Goal: Task Accomplishment & Management: Manage account settings

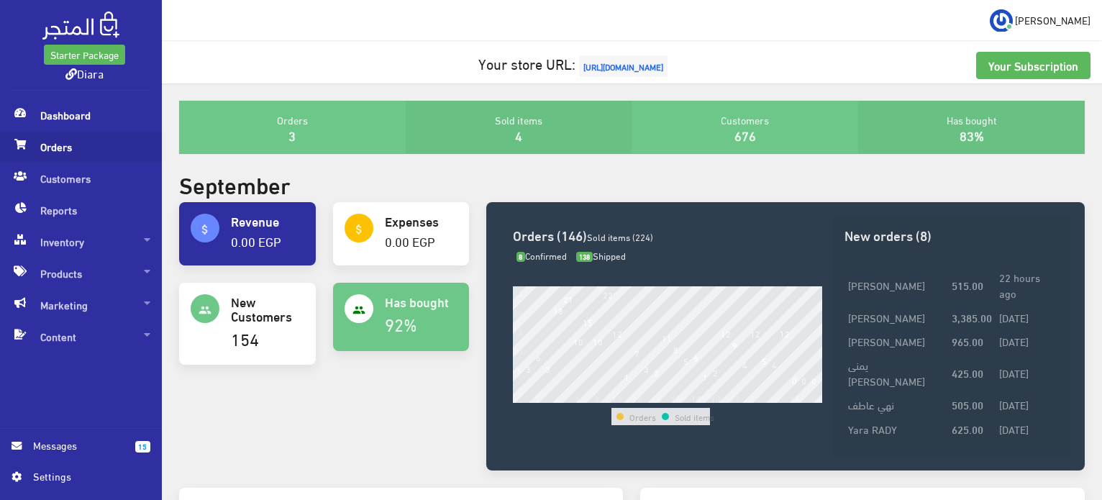
click at [58, 141] on span "Orders" at bounding box center [81, 147] width 139 height 32
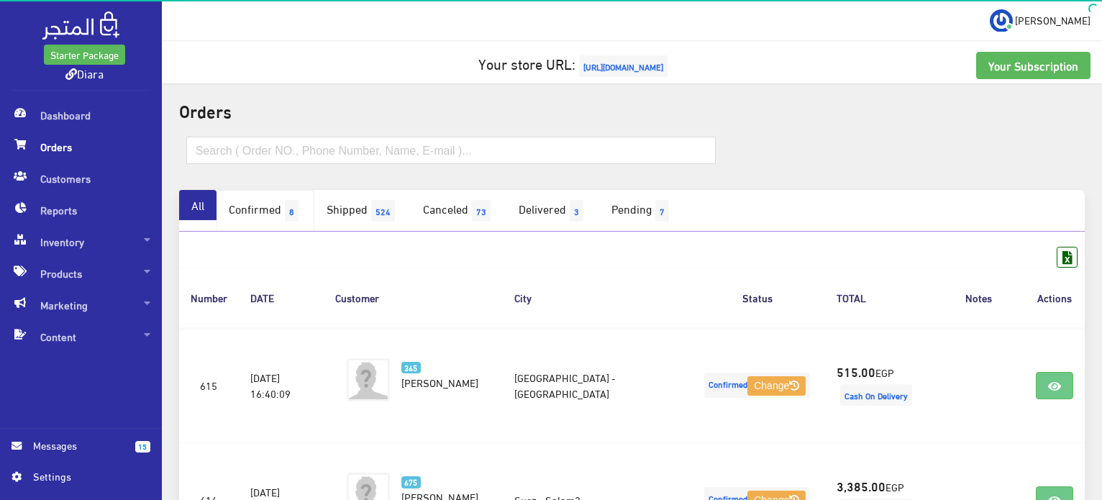
click at [254, 206] on link "Confirmed 8" at bounding box center [266, 211] width 98 height 42
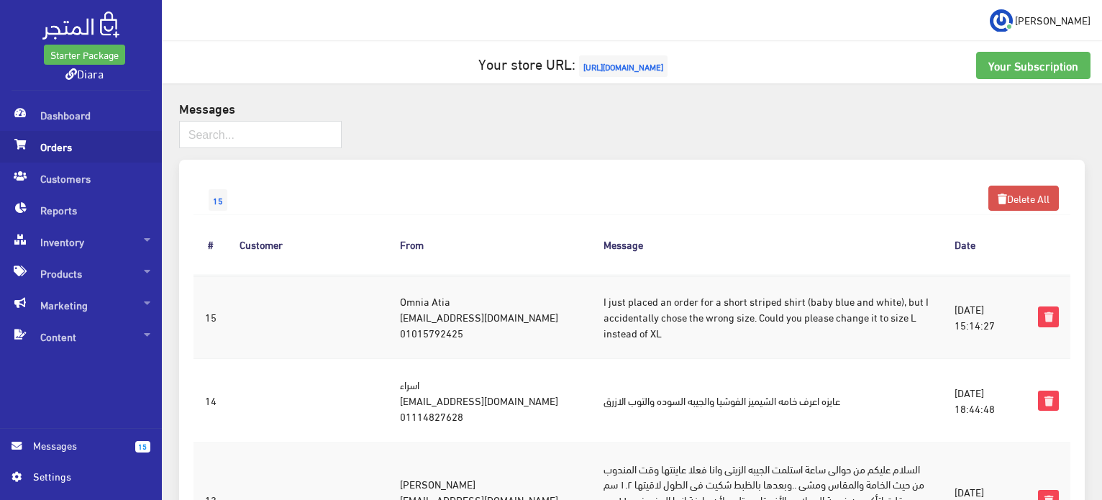
click at [78, 140] on span "Orders" at bounding box center [81, 147] width 139 height 32
click at [63, 142] on span "Orders" at bounding box center [81, 147] width 139 height 32
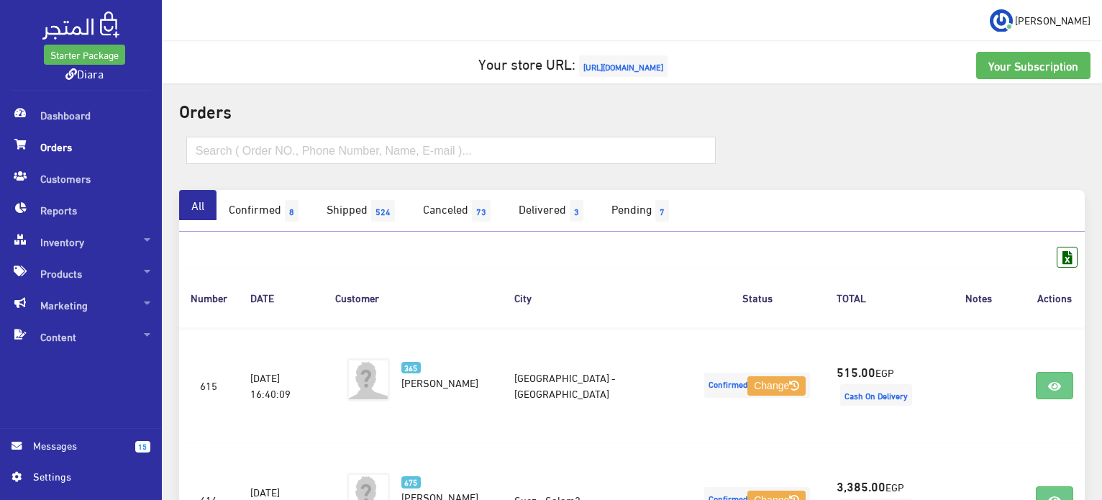
click at [273, 217] on link "Confirmed 8" at bounding box center [266, 211] width 98 height 42
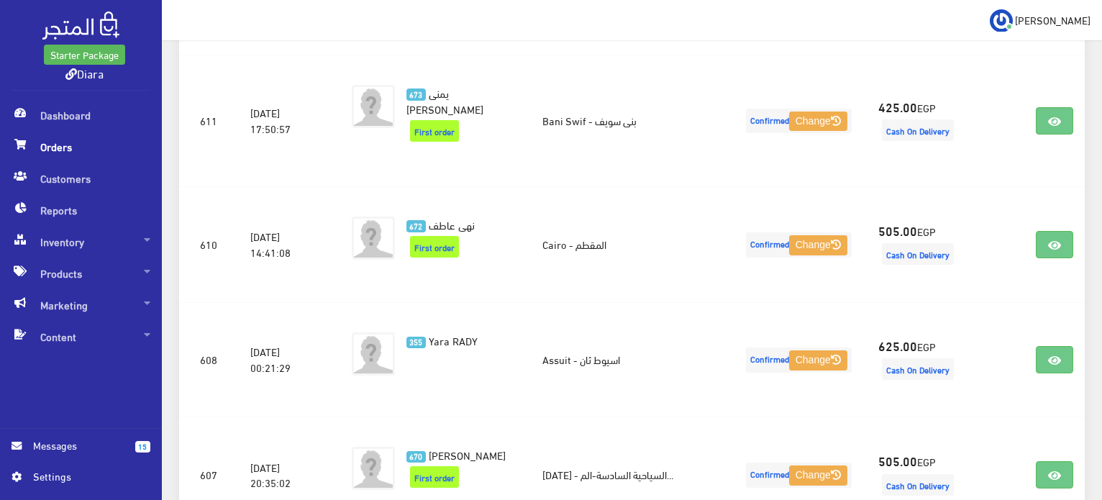
scroll to position [639, 0]
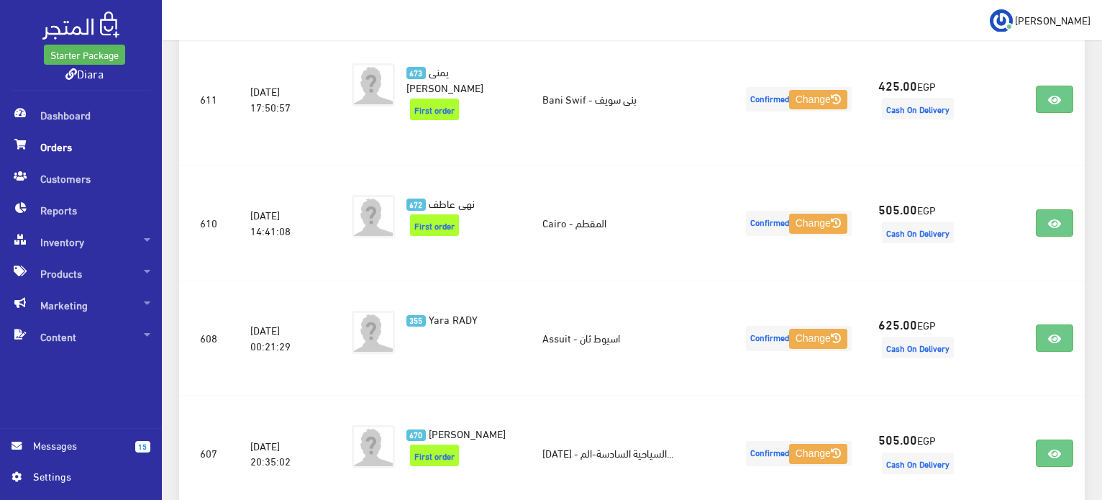
click at [89, 447] on span "Messages" at bounding box center [78, 445] width 91 height 16
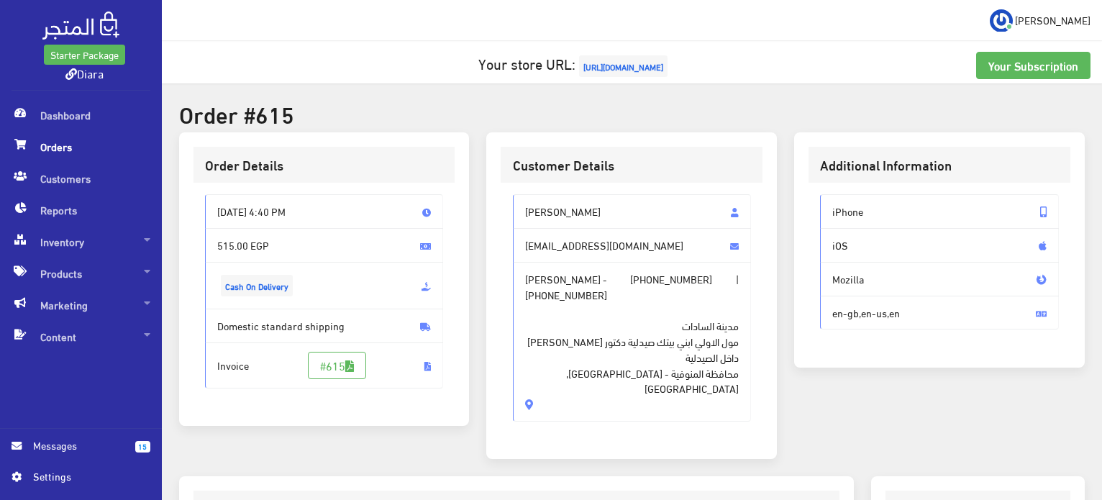
drag, startPoint x: 575, startPoint y: 310, endPoint x: 509, endPoint y: 214, distance: 116.3
click at [509, 214] on div "صفا عبد السلام علي سلامة safa.haa68140@gmail.com safa slama - +201200091660 | +…" at bounding box center [632, 314] width 262 height 262
copy div "صفا عبد السلام علي سلامة safa.haa68140@gmail.com safa slama - +201200091660 | +…"
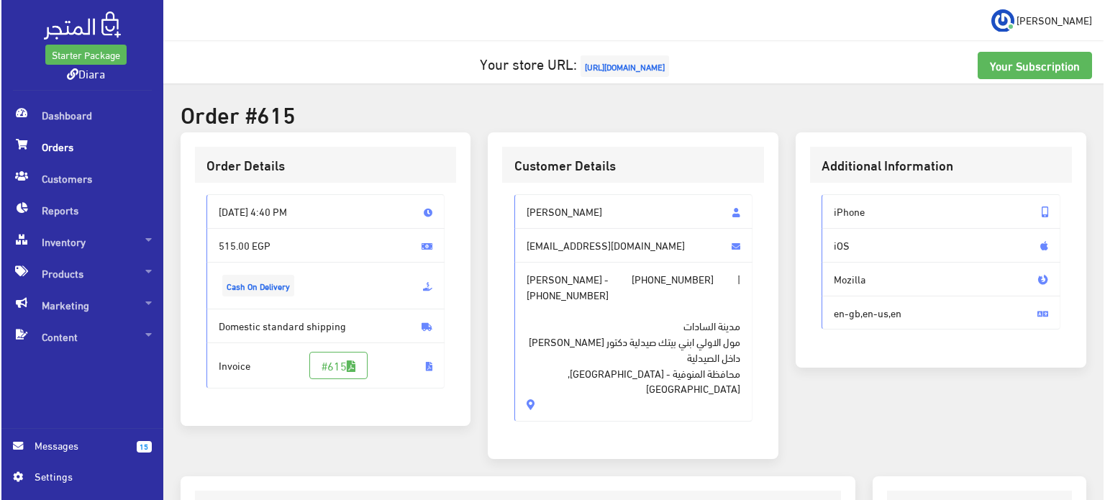
scroll to position [410, 0]
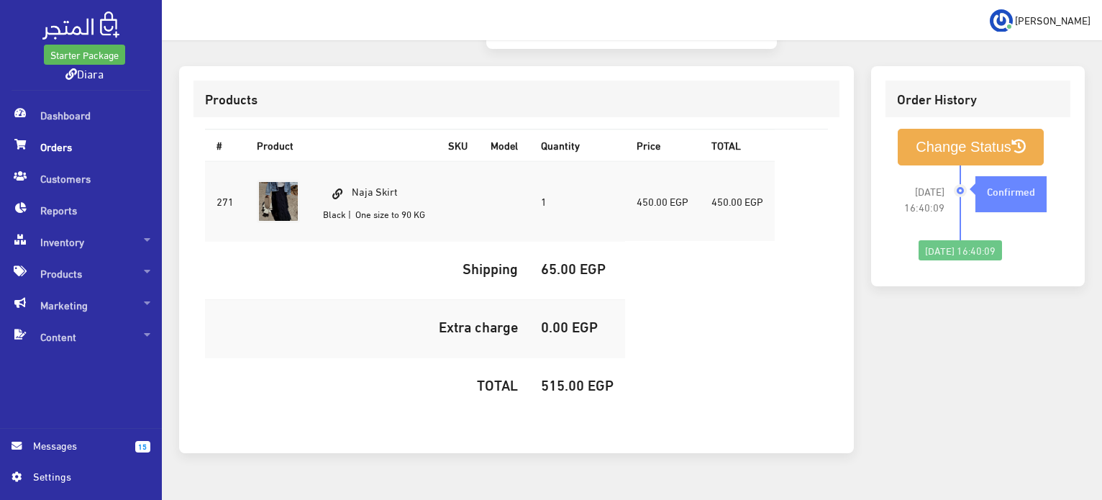
drag, startPoint x: 422, startPoint y: 176, endPoint x: 369, endPoint y: 158, distance: 55.5
click at [360, 161] on td "Naja Skirt Black | One size to 90 KG" at bounding box center [373, 201] width 125 height 81
click at [394, 161] on td "Naja Skirt Black | One size to 90 KG" at bounding box center [373, 201] width 125 height 81
drag, startPoint x: 406, startPoint y: 158, endPoint x: 355, endPoint y: 155, distance: 50.5
click at [355, 161] on td "Naja Skirt Black | One size to 90 KG" at bounding box center [373, 201] width 125 height 81
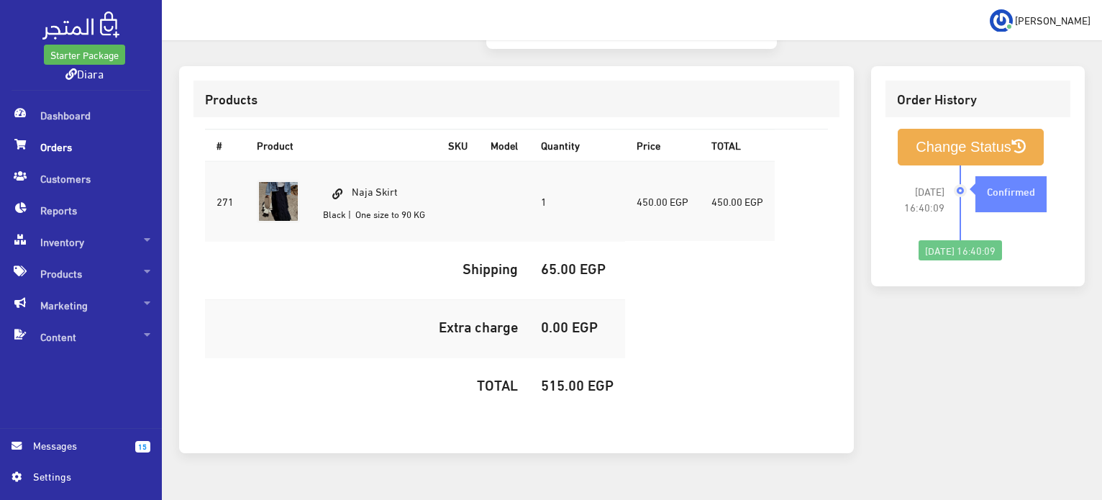
copy td "Naja Skirt"
click at [568, 357] on td "515.00 EGP" at bounding box center [577, 386] width 96 height 58
click at [574, 376] on h5 "515.00 EGP" at bounding box center [577, 384] width 73 height 16
copy h5 "515.00"
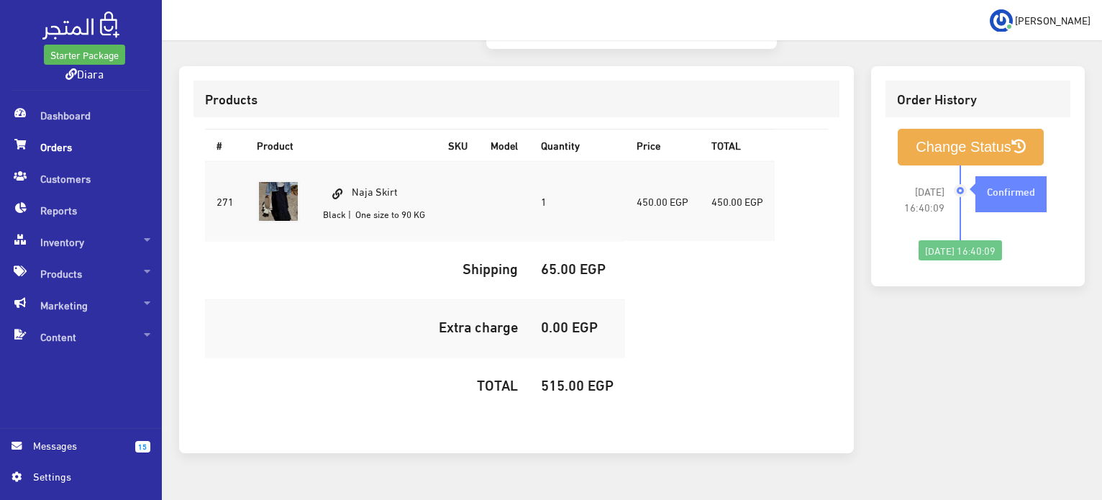
click at [949, 165] on li "2025-09-27 16:40:09 Confirmed" at bounding box center [978, 202] width 162 height 75
click at [949, 129] on button "Change Status" at bounding box center [971, 147] width 146 height 37
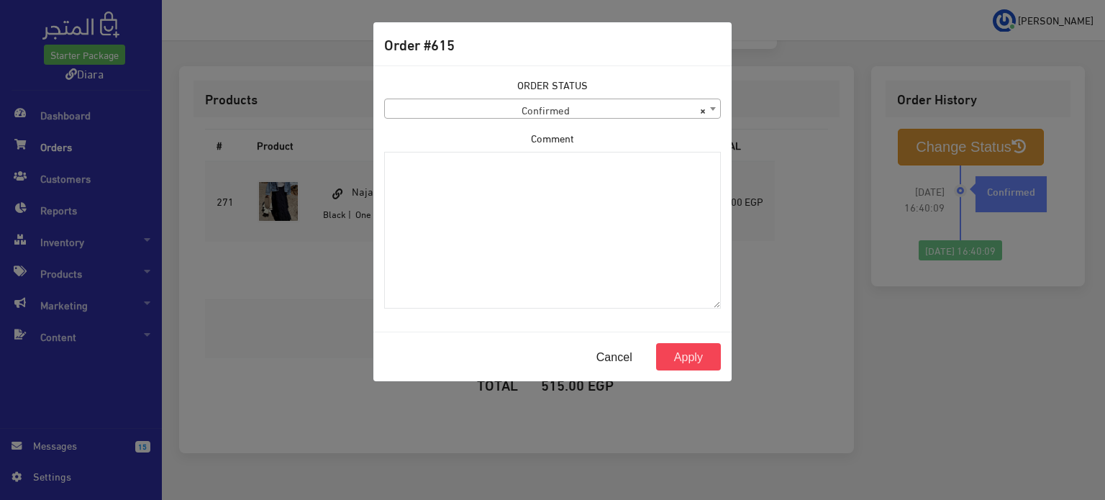
click at [566, 103] on span "× Confirmed" at bounding box center [552, 109] width 335 height 20
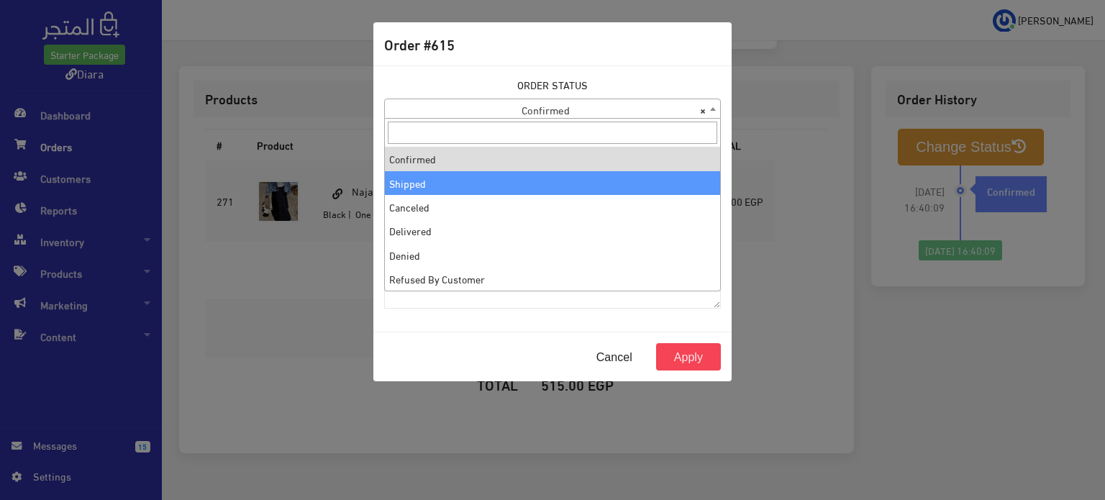
select select "2"
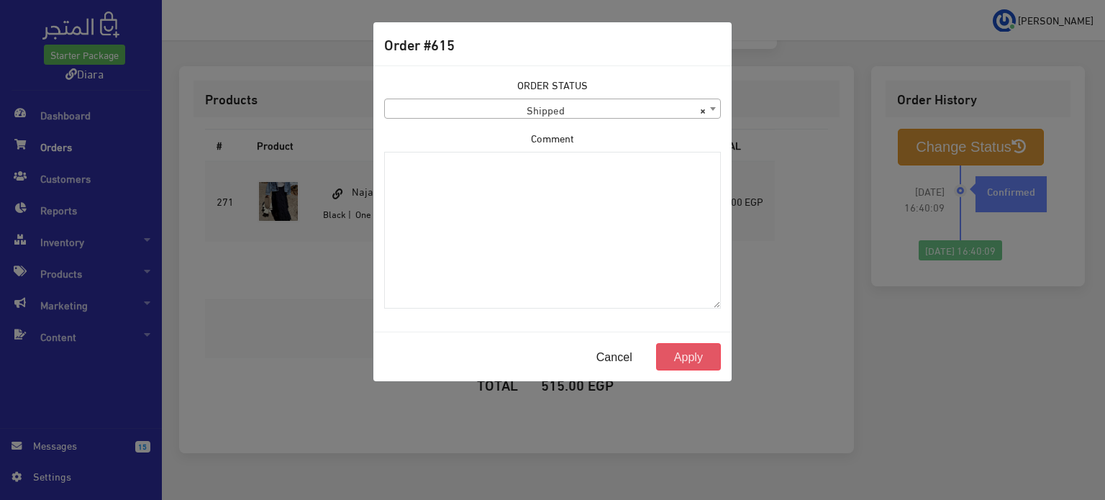
click at [679, 350] on button "Apply" at bounding box center [688, 356] width 65 height 27
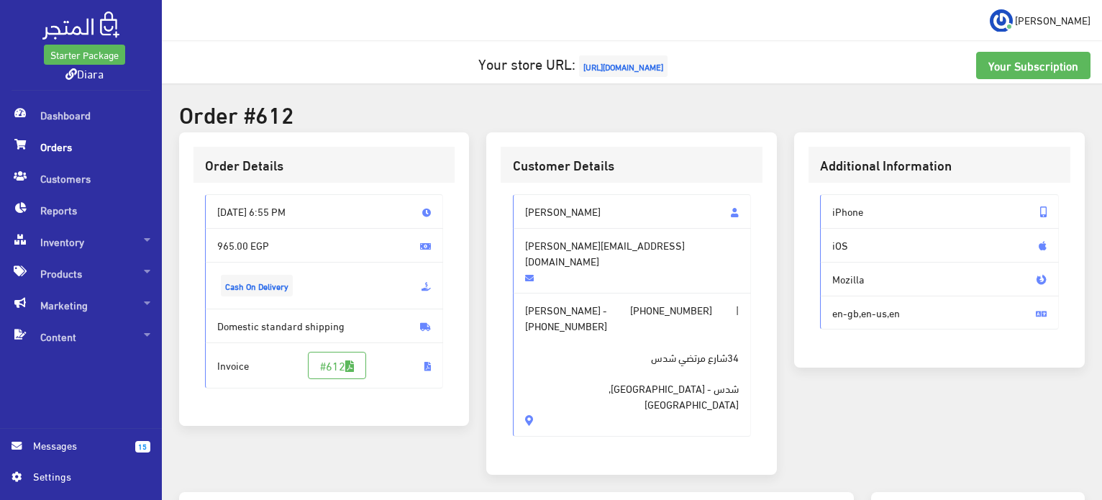
drag, startPoint x: 584, startPoint y: 342, endPoint x: 498, endPoint y: 203, distance: 164.1
click at [498, 203] on div "Customer Details Ghada Ahmed ghada.ahmed13@yahoo.com Ghada Ahmed - +20112662257…" at bounding box center [631, 303] width 291 height 342
copy div "Ghada Ahmed ghada.ahmed13@yahoo.com Ghada Ahmed - +201126622576 | +201126622576…"
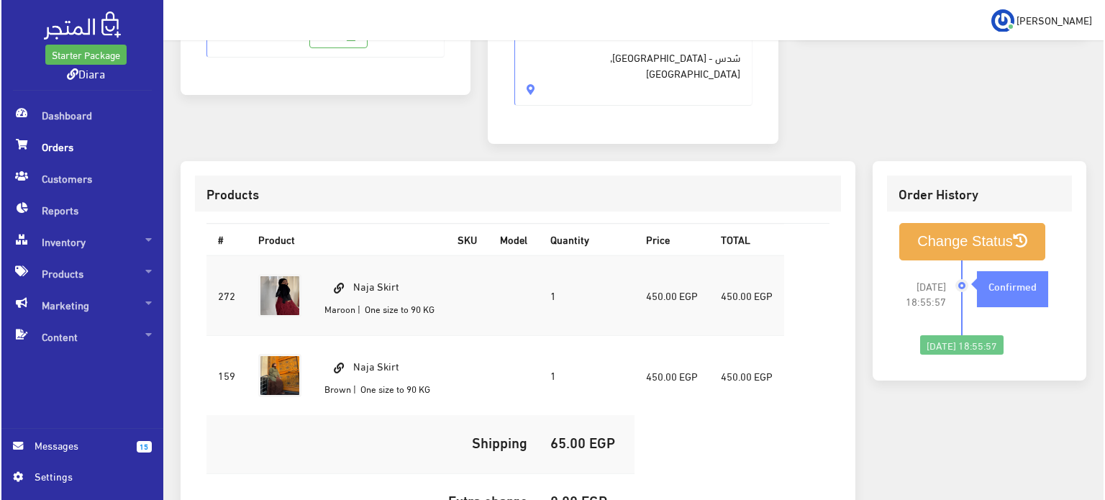
scroll to position [487, 0]
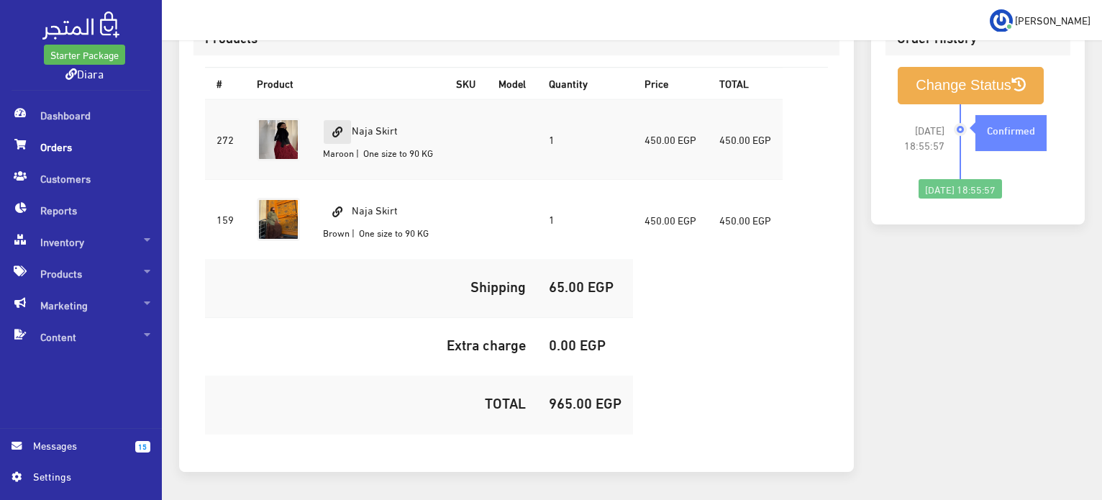
drag, startPoint x: 409, startPoint y: 79, endPoint x: 345, endPoint y: 68, distance: 65.0
click at [345, 99] on td "Naja Skirt Maroon | One size to 90 KG" at bounding box center [377, 139] width 133 height 81
copy td "Naja Skirt"
click at [556, 376] on td "965.00 EGP" at bounding box center [585, 405] width 96 height 58
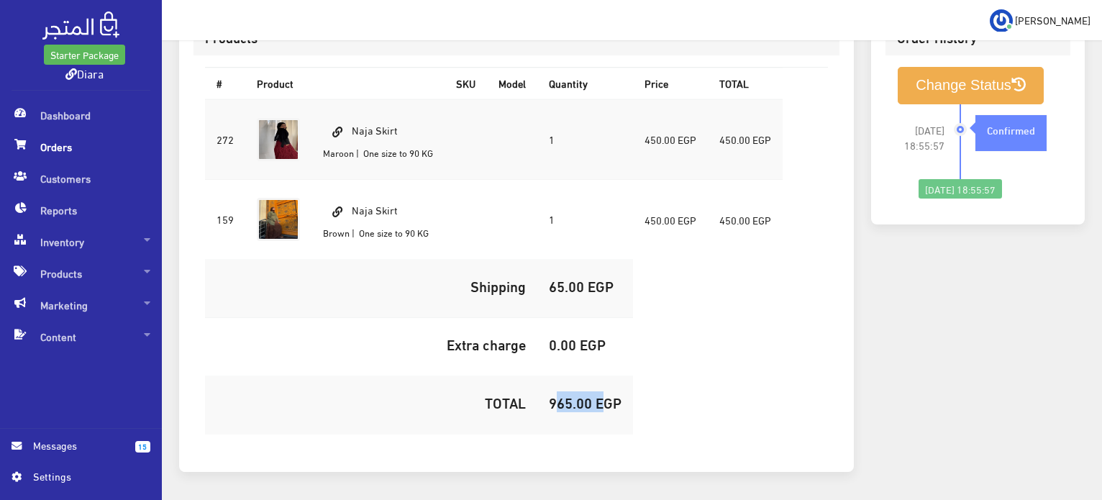
copy h5 "965.00"
click at [921, 67] on button "Change Status" at bounding box center [971, 85] width 146 height 37
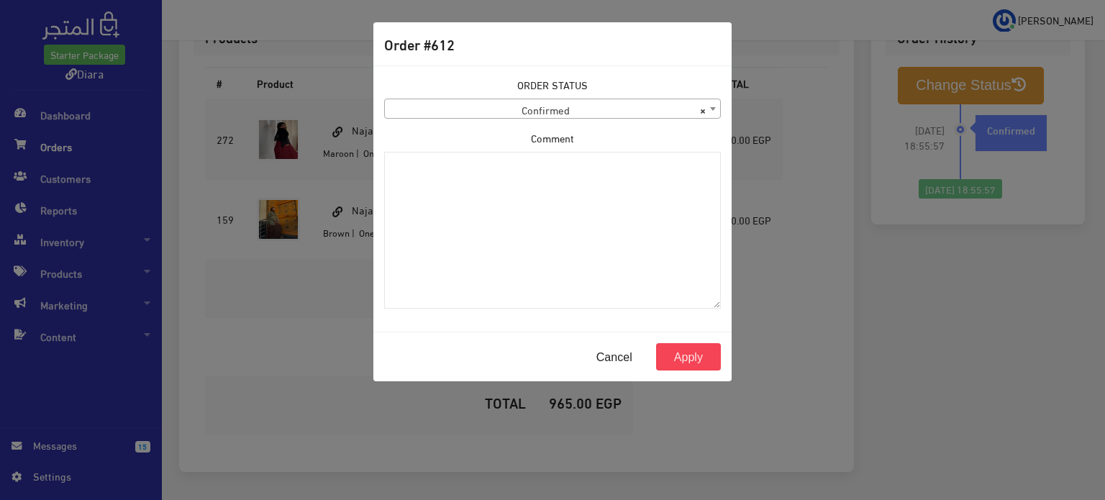
click at [572, 96] on div "ORDER STATUS Confirmed Shipped Canceled Delivered Denied Refused By Customer Pe…" at bounding box center [552, 98] width 337 height 42
click at [551, 123] on div "ORDER STATUS Confirmed Shipped Canceled Delivered Denied Refused By Customer Pe…" at bounding box center [552, 198] width 354 height 243
drag, startPoint x: 550, startPoint y: 106, endPoint x: 544, endPoint y: 112, distance: 8.7
click at [549, 106] on span "× Confirmed" at bounding box center [552, 109] width 335 height 20
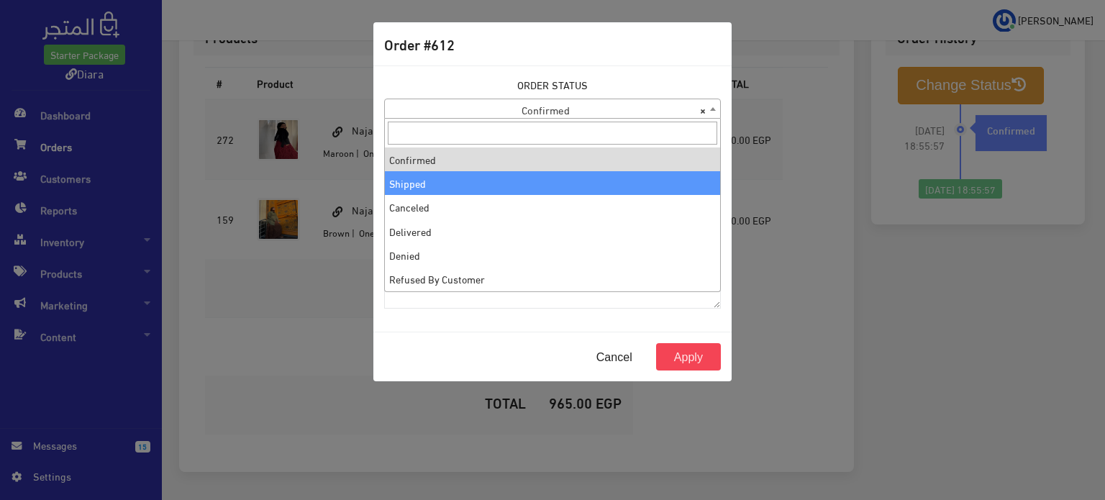
select select "2"
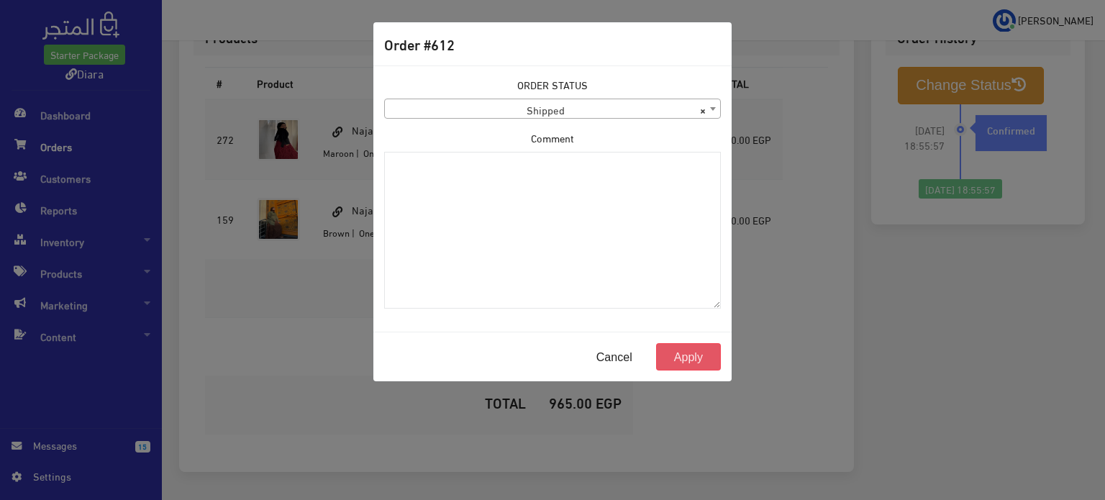
click at [683, 353] on button "Apply" at bounding box center [688, 356] width 65 height 27
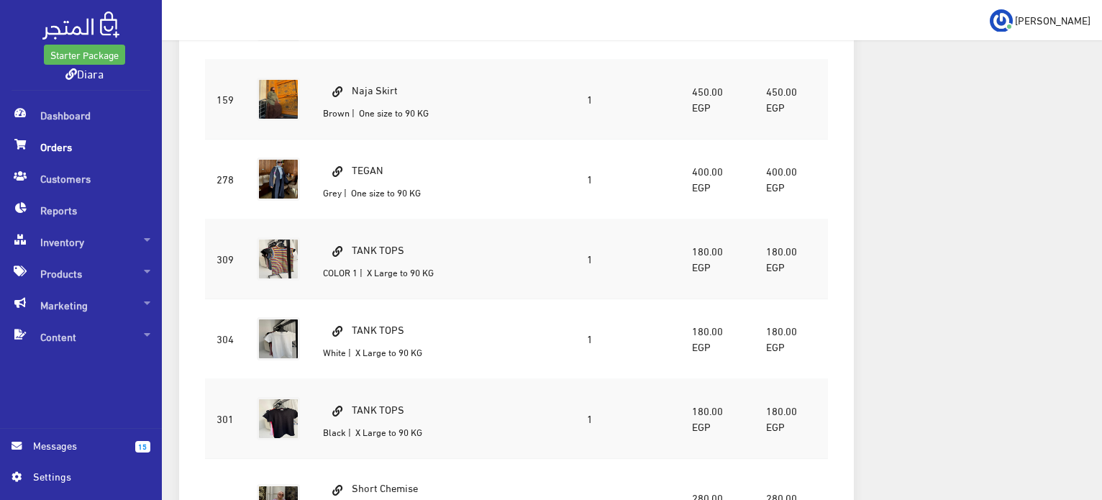
scroll to position [658, 0]
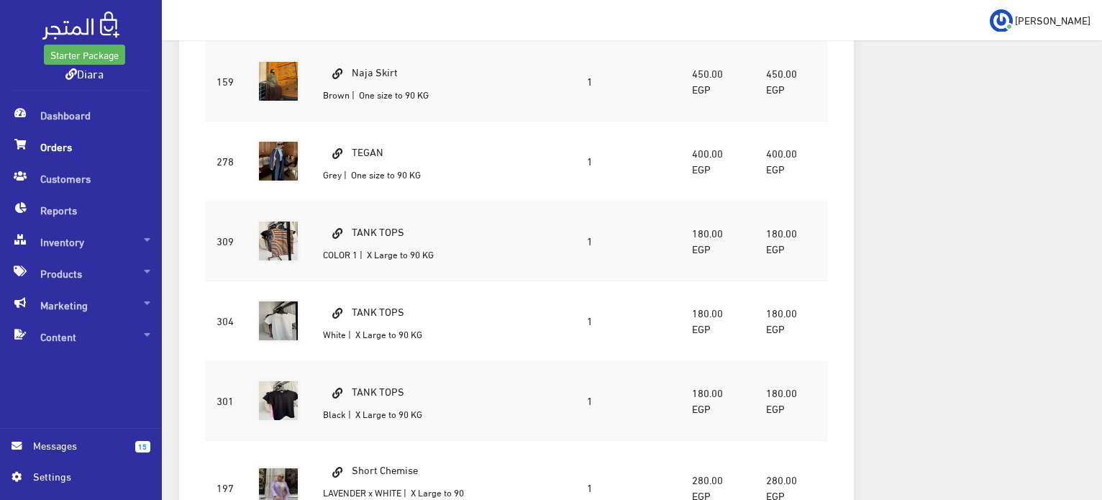
drag, startPoint x: 350, startPoint y: 293, endPoint x: 186, endPoint y: 189, distance: 195.0
click at [186, 189] on div "Products # Product SKU Model Quantity Price TOTAL 271" at bounding box center [516, 393] width 675 height 1215
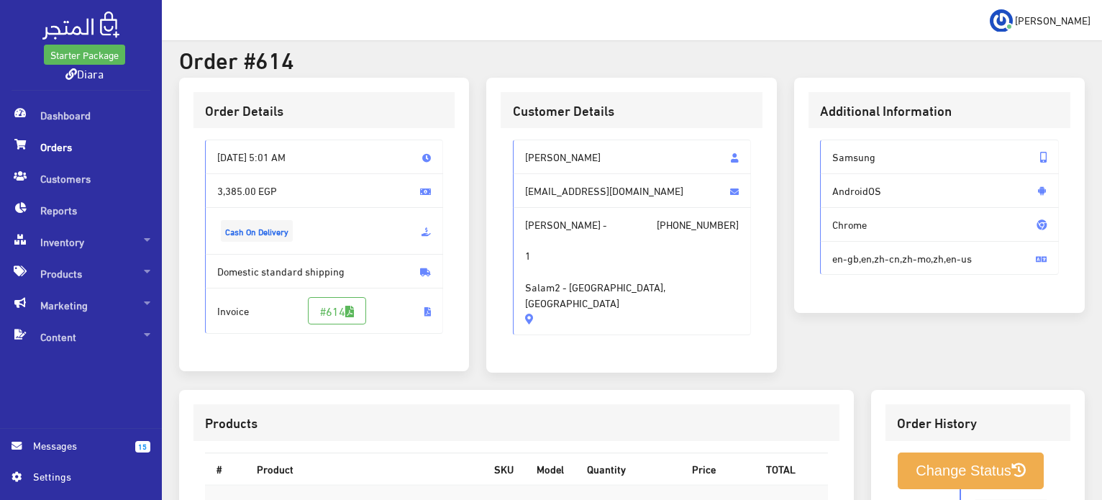
scroll to position [0, 0]
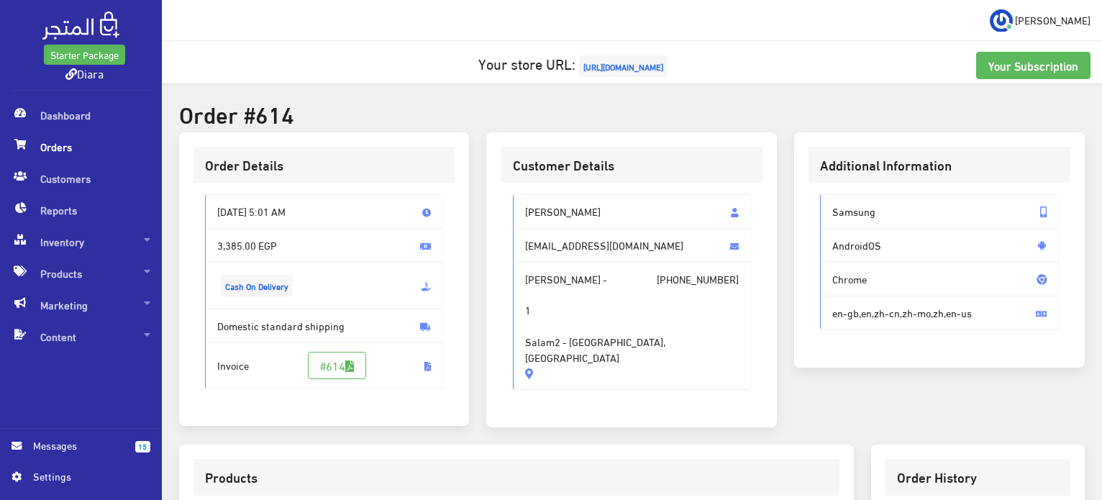
click at [634, 330] on span "Mariem abdelaziem - +201090771655 1 Salam2 - Suez, Egypt" at bounding box center [632, 326] width 239 height 128
drag, startPoint x: 635, startPoint y: 337, endPoint x: 514, endPoint y: 193, distance: 187.8
click at [514, 193] on div "Mariem abdelaziem Mariemamm1611@yahoo.com Mariem abdelaziem - +201090771655 1 S…" at bounding box center [632, 298] width 262 height 230
copy div "Mariem abdelaziem Mariemamm1611@yahoo.com Mariem abdelaziem - +201090771655 1 S…"
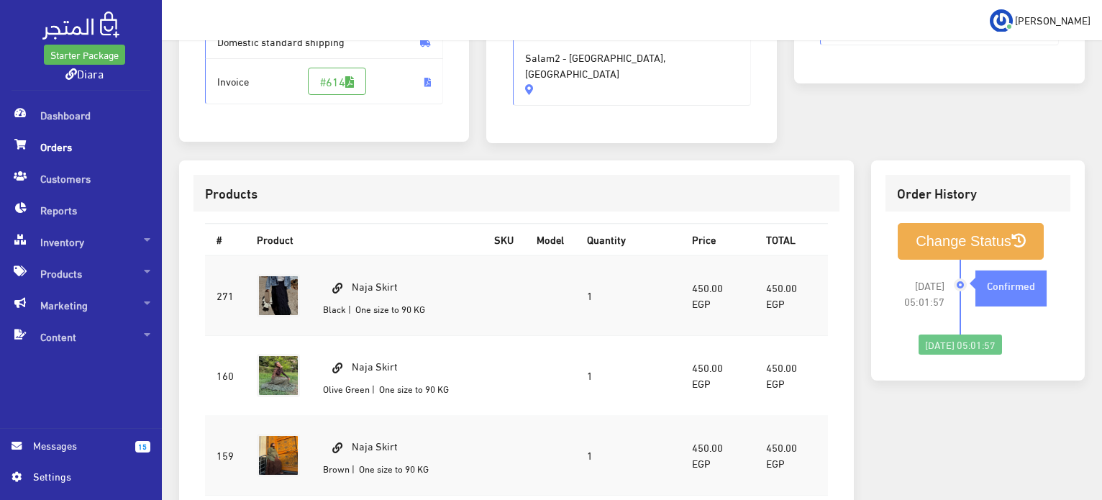
scroll to position [288, 0]
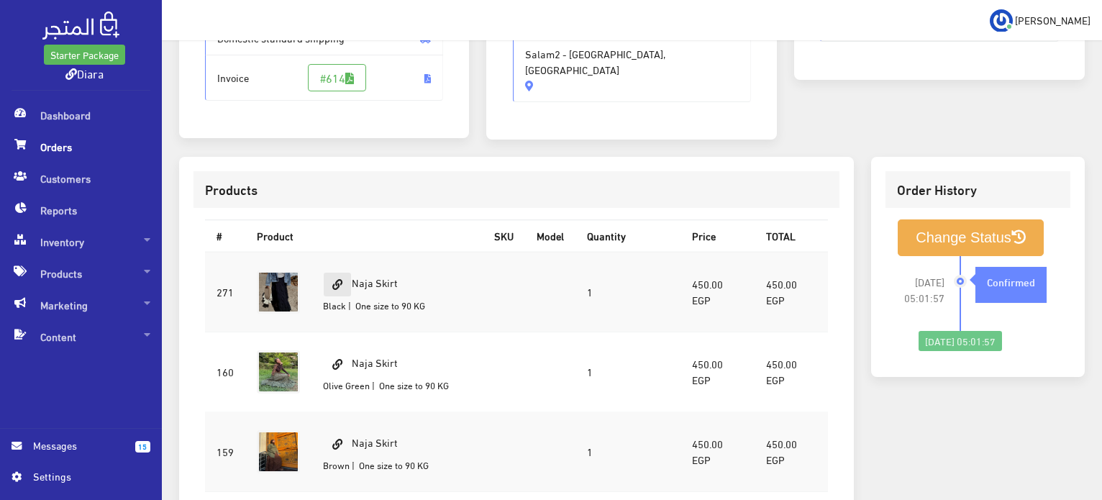
drag, startPoint x: 409, startPoint y: 278, endPoint x: 348, endPoint y: 275, distance: 60.5
click at [348, 275] on td "Naja Skirt Black | One size to 90 KG" at bounding box center [396, 292] width 171 height 81
copy td "Naja Skirt"
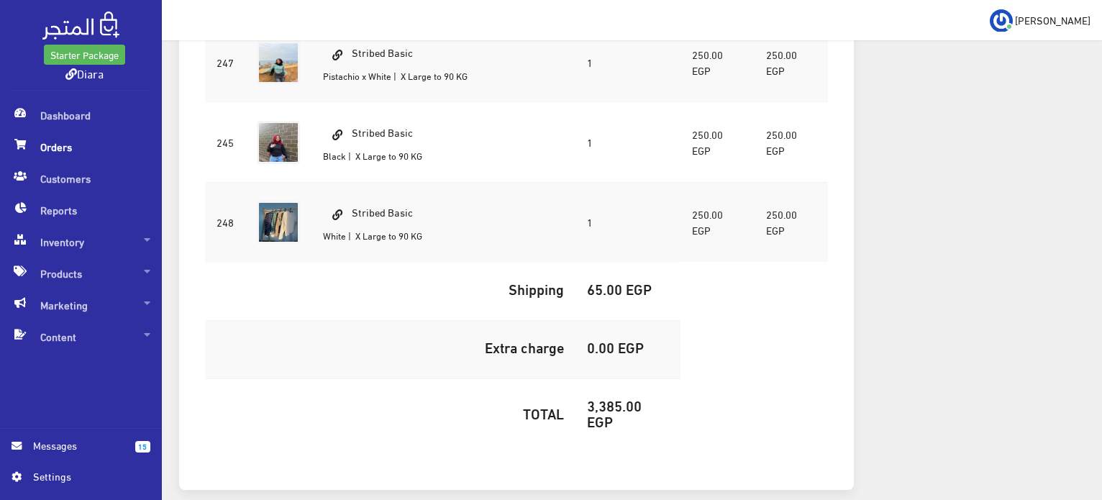
scroll to position [1234, 0]
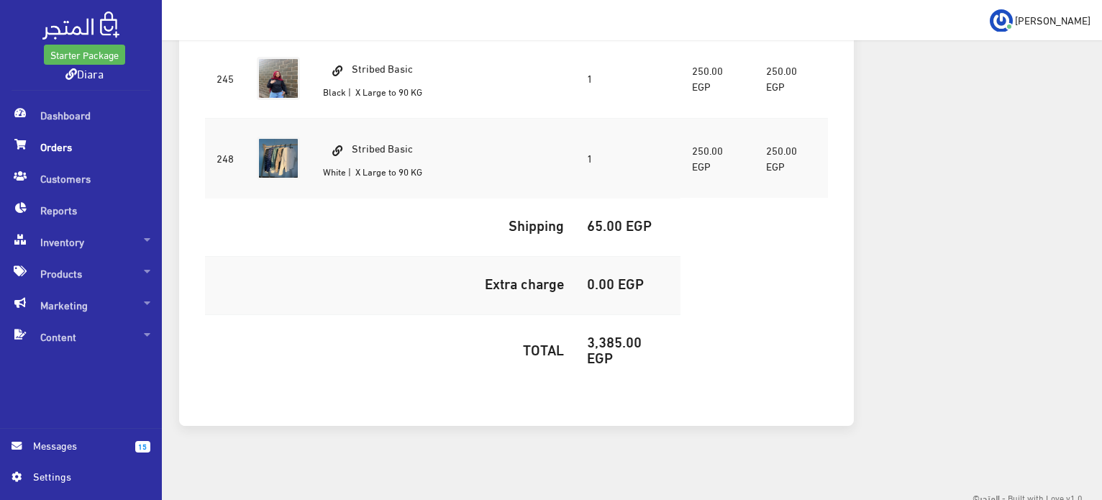
click at [652, 321] on td "3,385.00 EGP" at bounding box center [628, 352] width 106 height 74
click at [636, 333] on h5 "3,385.00 EGP" at bounding box center [628, 349] width 83 height 32
copy h5 "3,385.00"
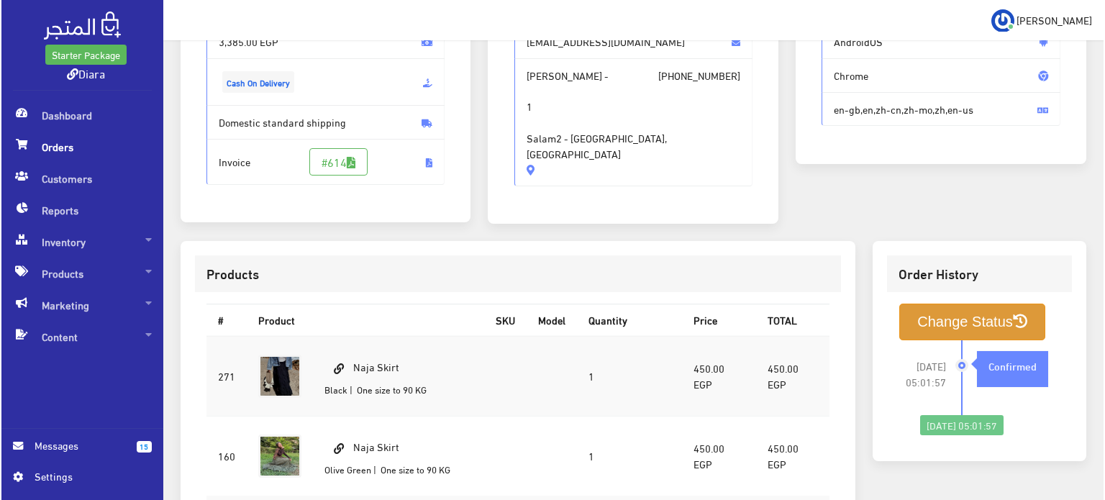
scroll to position [216, 0]
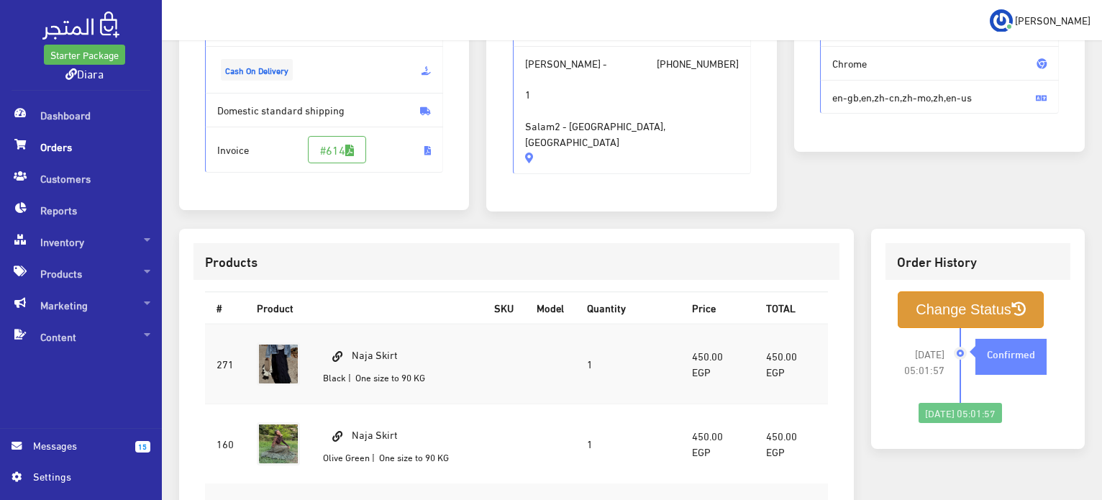
click at [912, 304] on button "Change Status" at bounding box center [971, 309] width 146 height 37
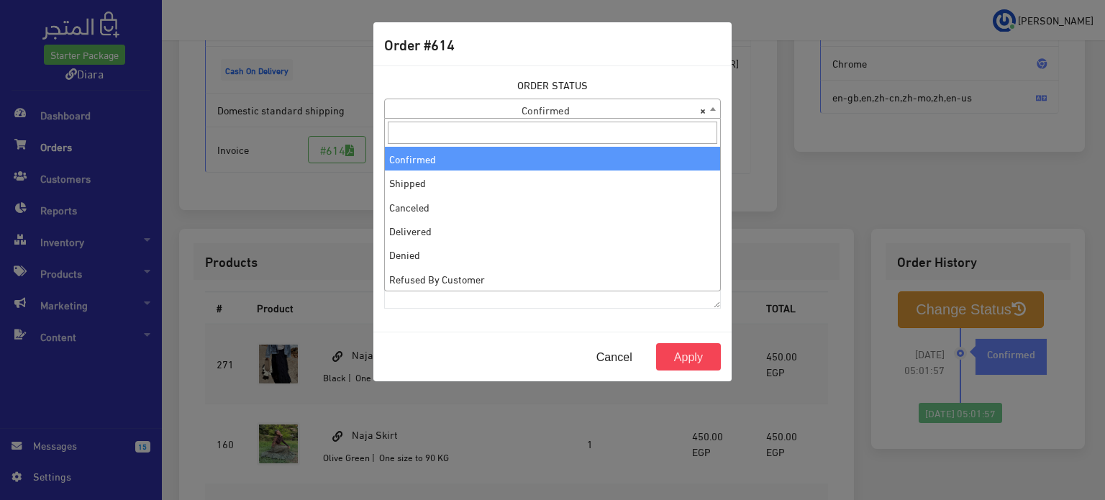
click at [555, 109] on span "× Confirmed" at bounding box center [552, 109] width 335 height 20
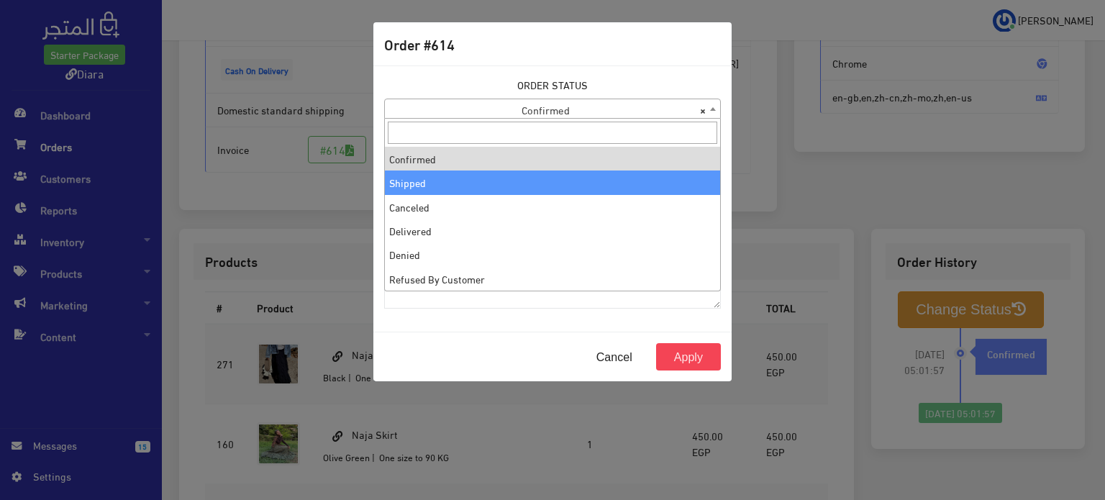
select select "2"
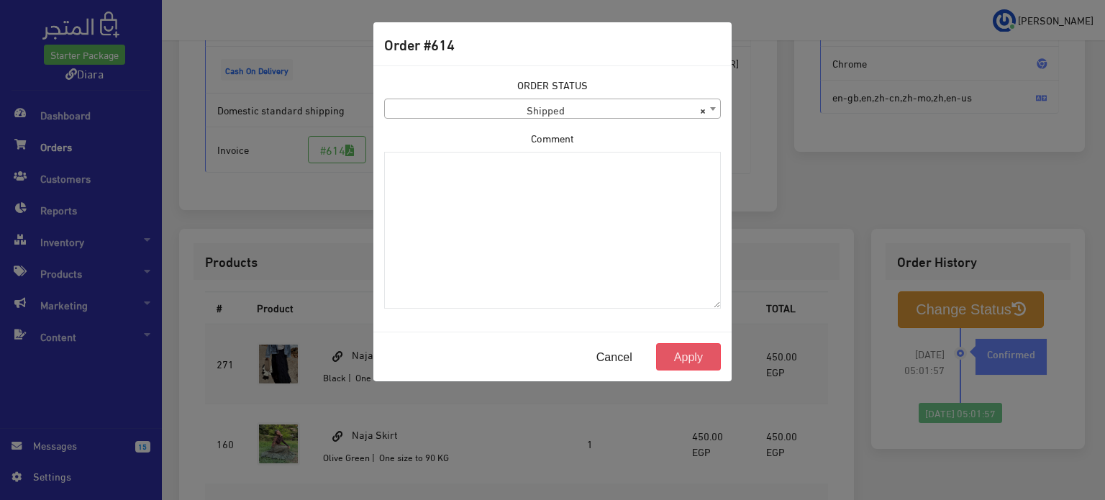
click at [670, 353] on button "Apply" at bounding box center [688, 356] width 65 height 27
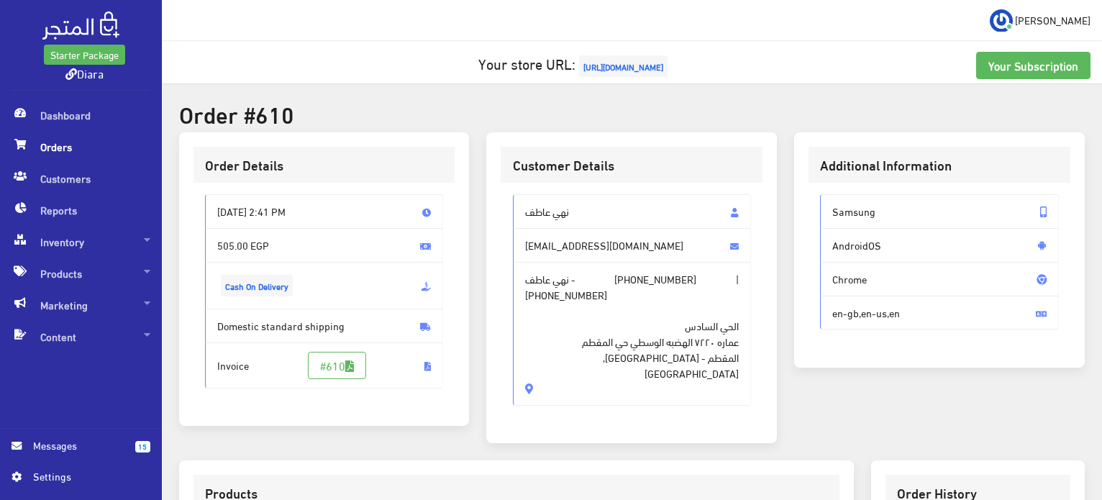
drag, startPoint x: 566, startPoint y: 299, endPoint x: 527, endPoint y: 208, distance: 99.5
click at [527, 208] on div "نهي عاطف Nohaamirj@gmail.com نهي عاطف - +201282924609 | +201225120900 الحي السا…" at bounding box center [632, 299] width 239 height 211
copy div "نهي عاطف Nohaamirj@gmail.com نهي عاطف - +201282924609 | +201225120900 الحي السا…"
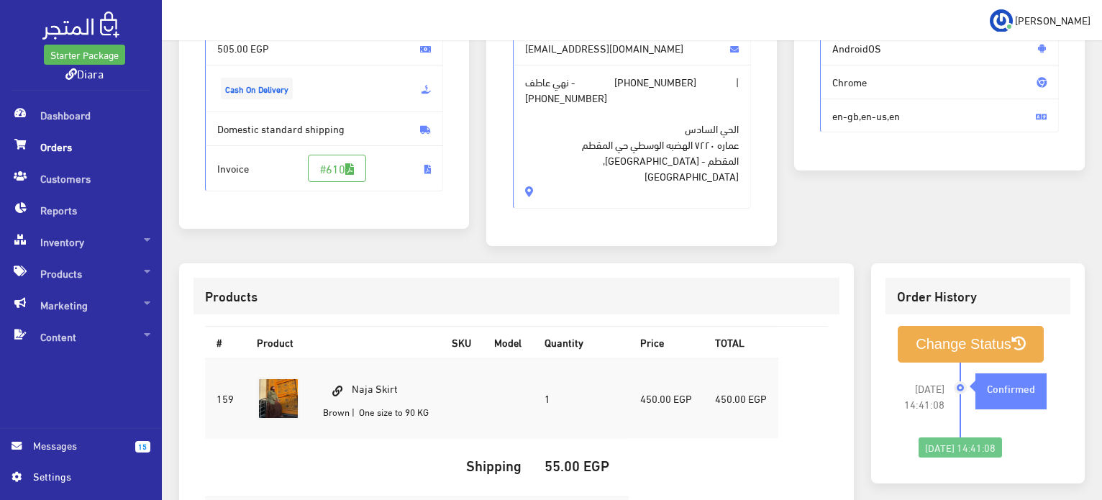
scroll to position [216, 0]
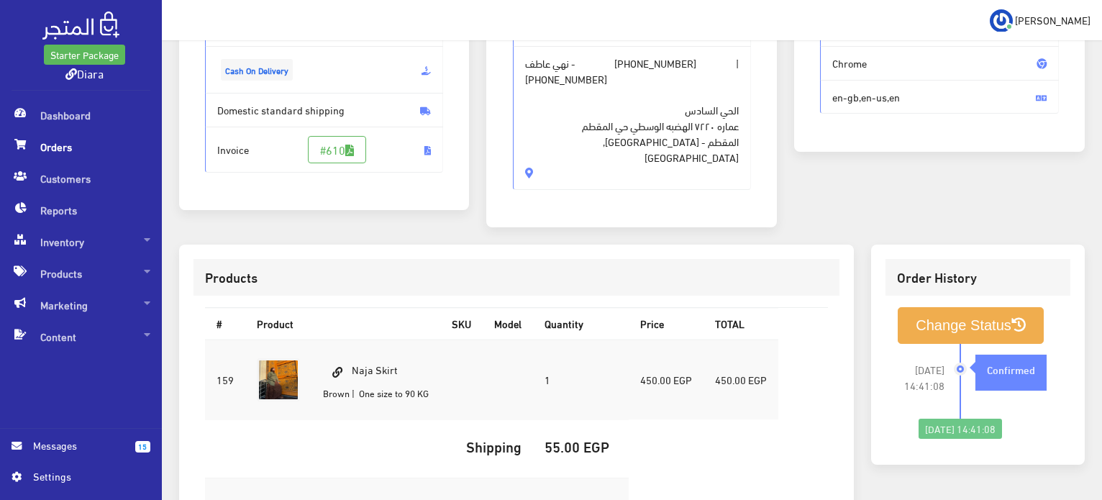
drag, startPoint x: 405, startPoint y: 345, endPoint x: 355, endPoint y: 334, distance: 51.3
click at [354, 340] on td "Naja Skirt Brown | One size to 90 KG" at bounding box center [375, 380] width 129 height 81
copy td "Naja Skirt"
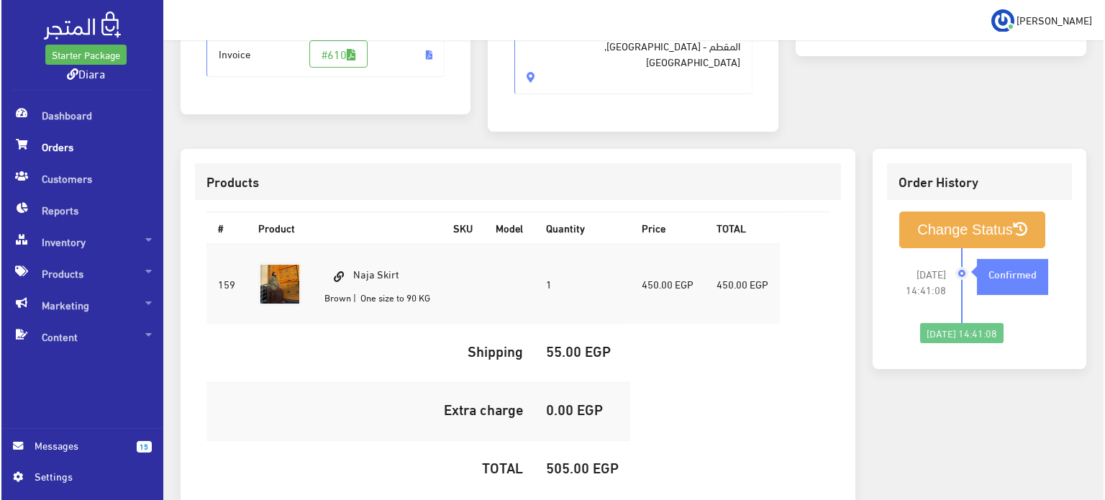
scroll to position [407, 0]
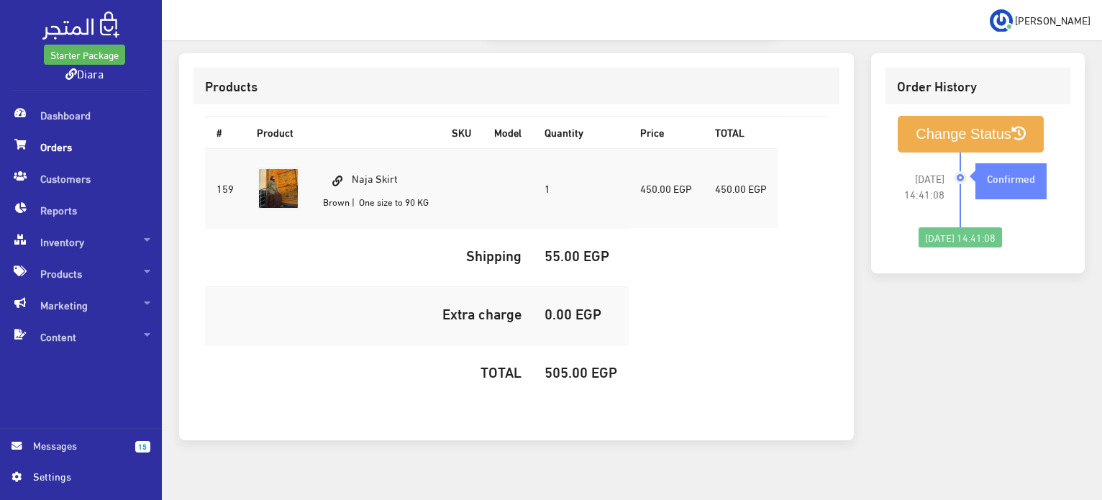
click at [545, 358] on td "505.00 EGP" at bounding box center [581, 374] width 96 height 58
copy h5 "505.00"
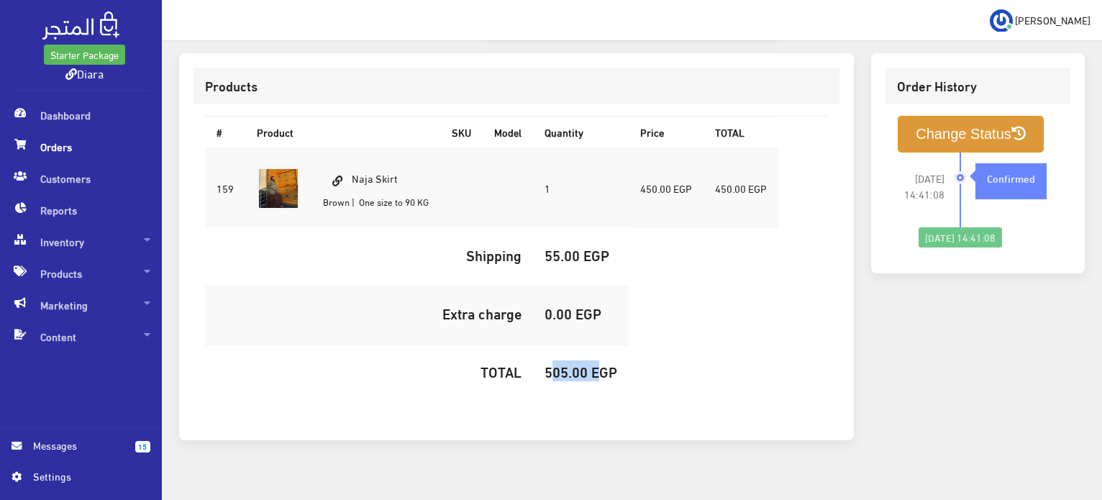
click at [941, 127] on button "Change Status" at bounding box center [971, 134] width 146 height 37
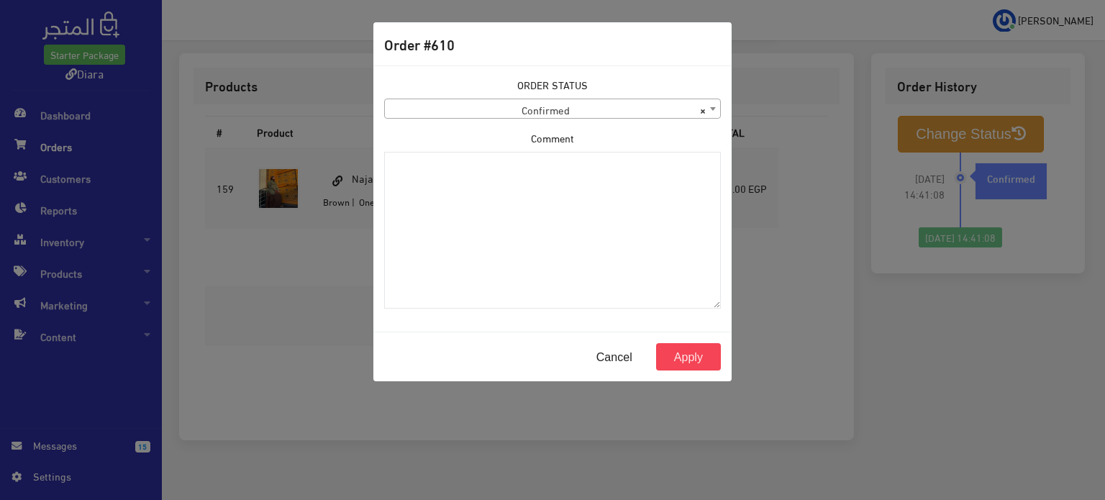
click at [538, 114] on span "× Confirmed" at bounding box center [552, 109] width 335 height 20
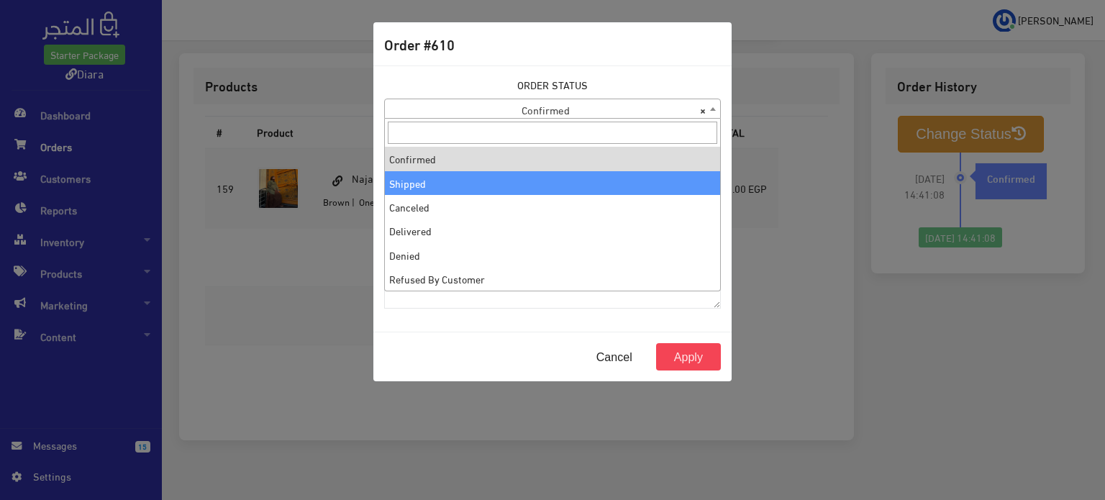
select select "2"
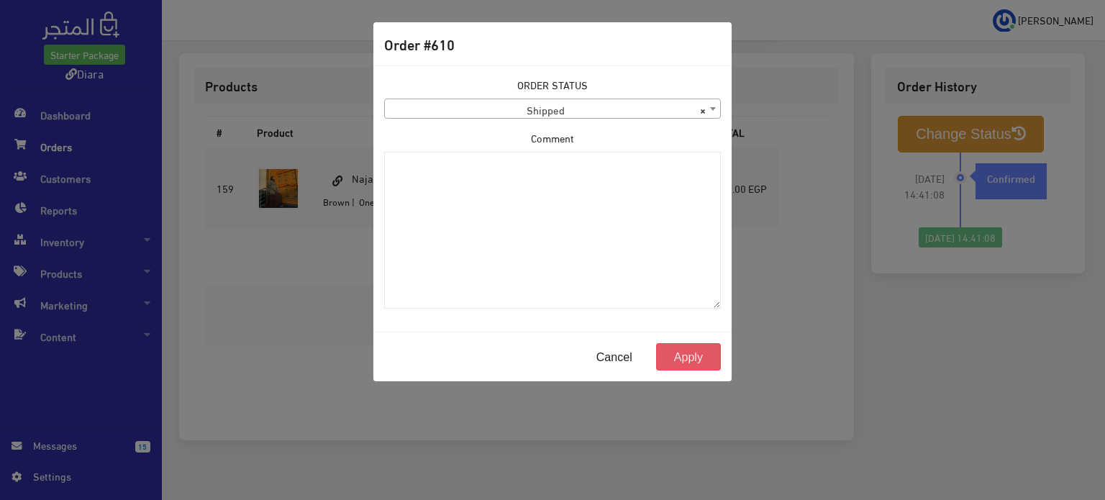
click at [662, 355] on button "Apply" at bounding box center [688, 356] width 65 height 27
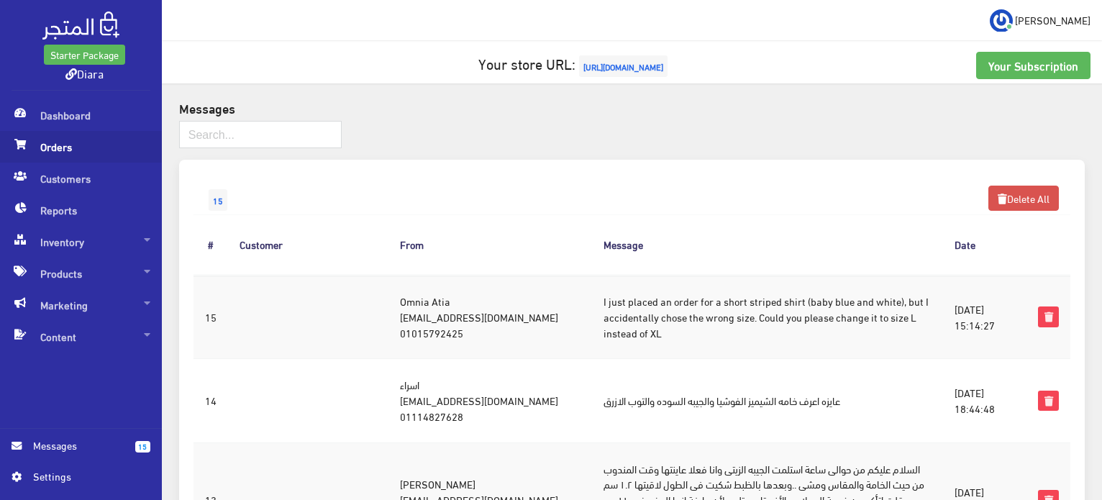
click at [94, 151] on span "Orders" at bounding box center [81, 147] width 139 height 32
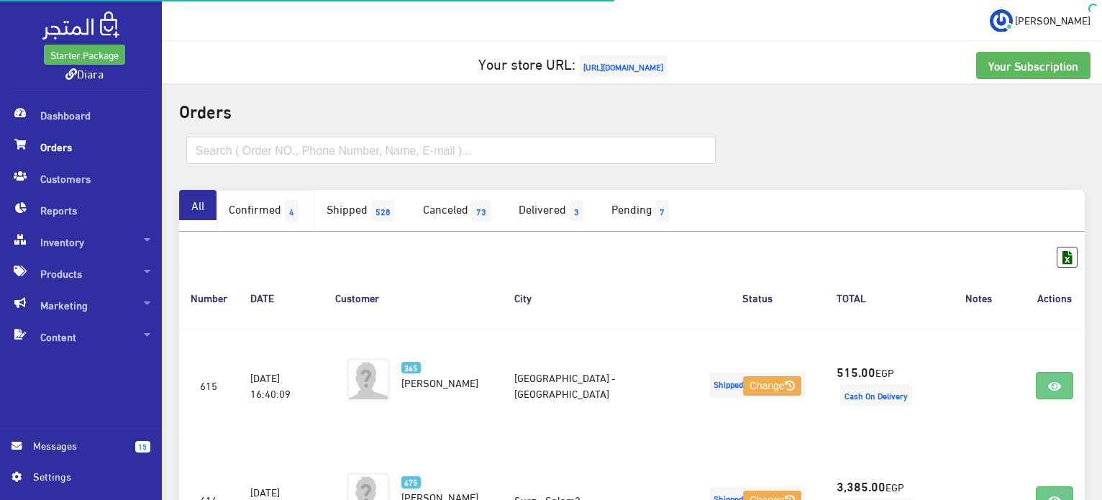
click at [273, 216] on link "Confirmed 4" at bounding box center [266, 211] width 98 height 42
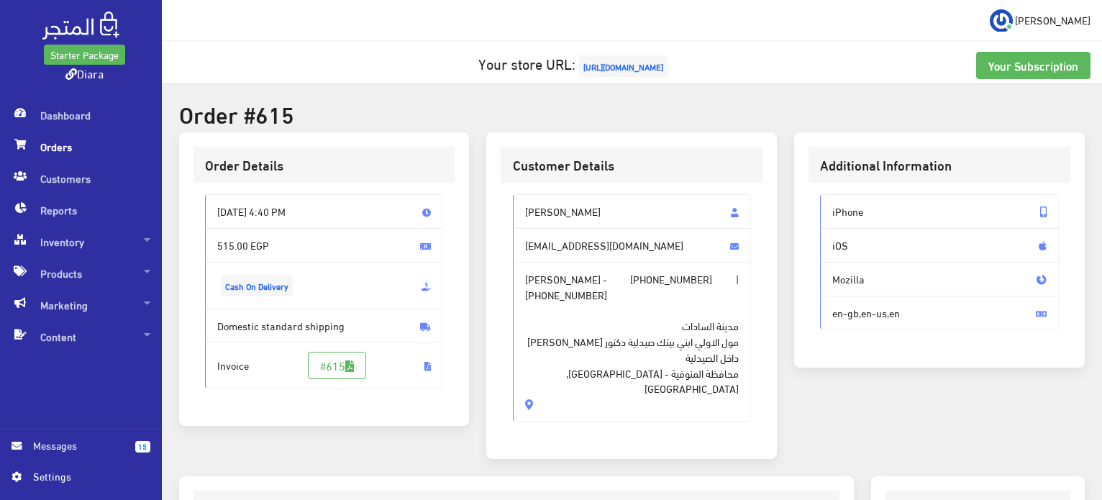
click at [459, 240] on div "Order Details [DATE] 4:40 PM 515.00 EGP Cash On Delivery Invoice #615" at bounding box center [324, 278] width 291 height 293
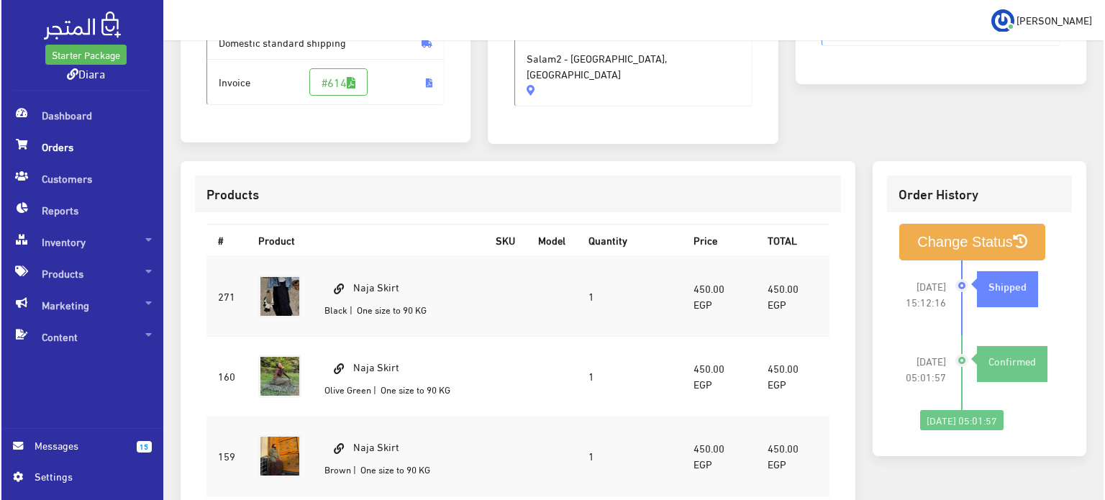
scroll to position [288, 0]
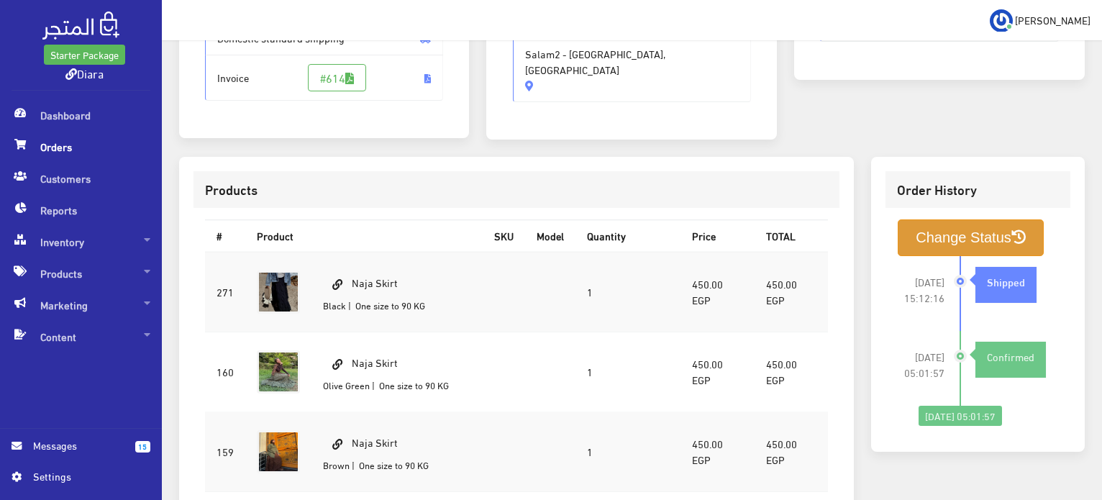
click at [903, 245] on button "Change Status" at bounding box center [971, 237] width 146 height 37
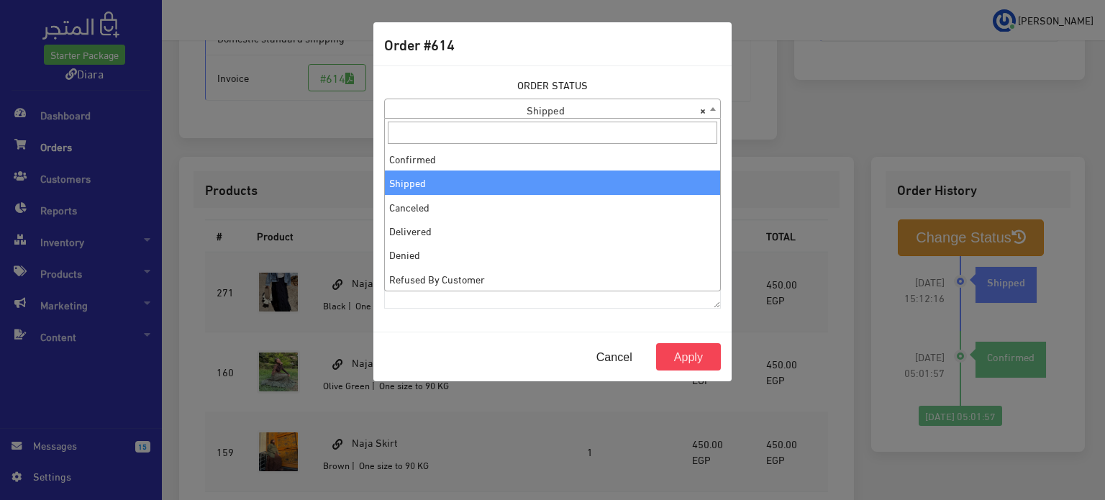
click at [654, 115] on span "× Shipped" at bounding box center [552, 109] width 335 height 20
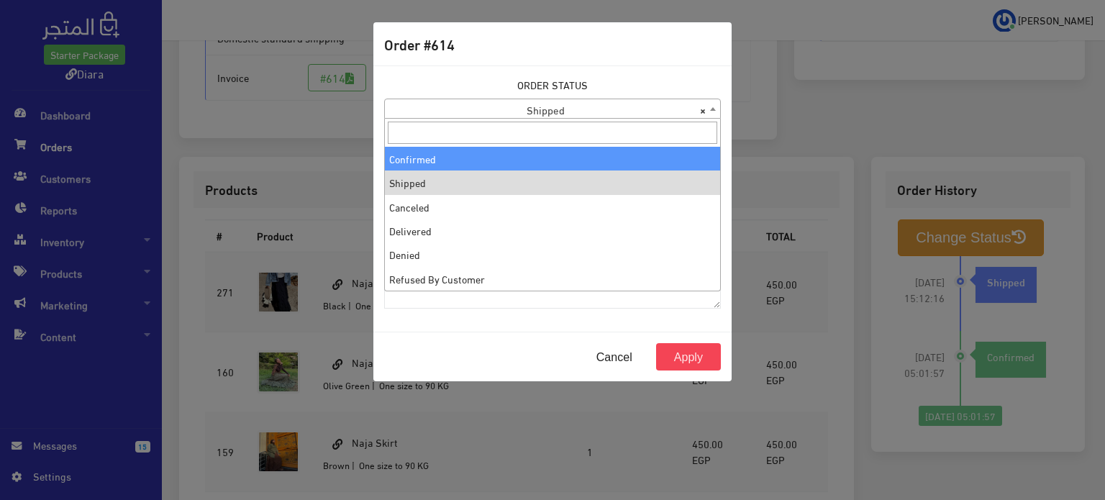
select select "1"
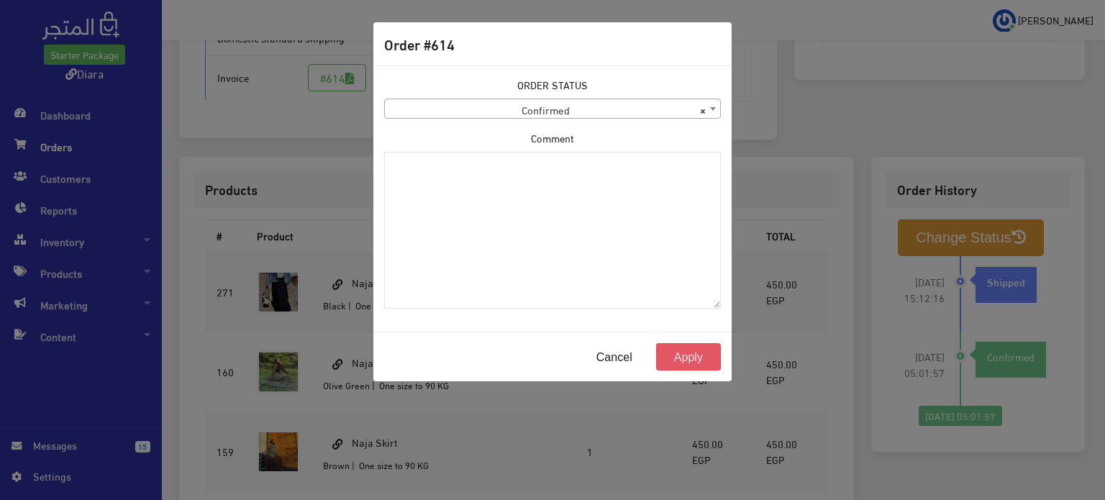
click at [680, 345] on button "Apply" at bounding box center [688, 356] width 65 height 27
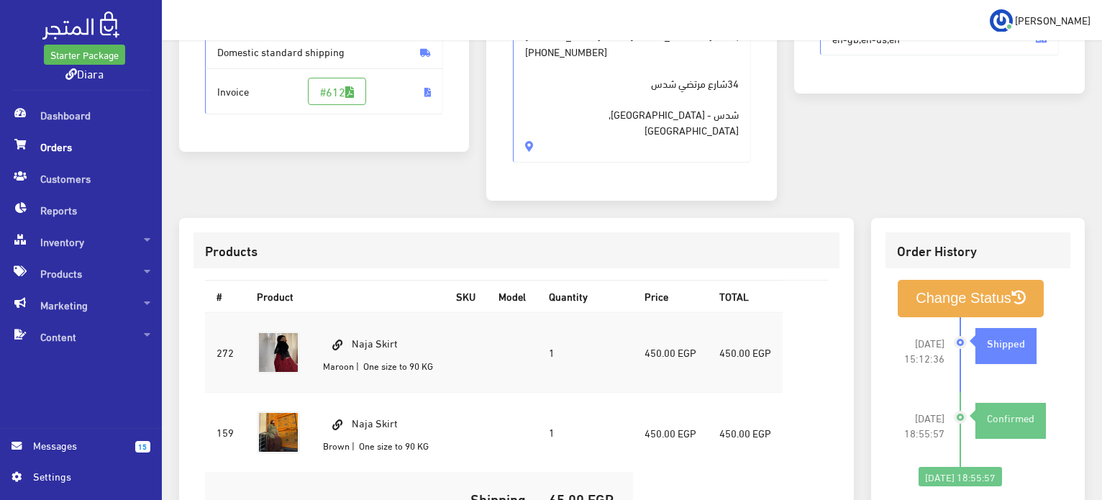
scroll to position [288, 0]
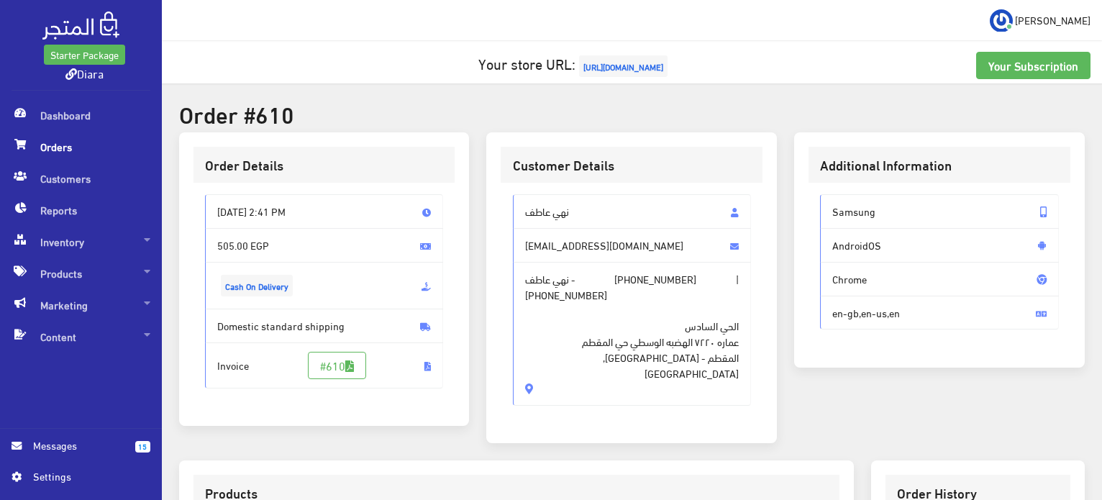
scroll to position [407, 0]
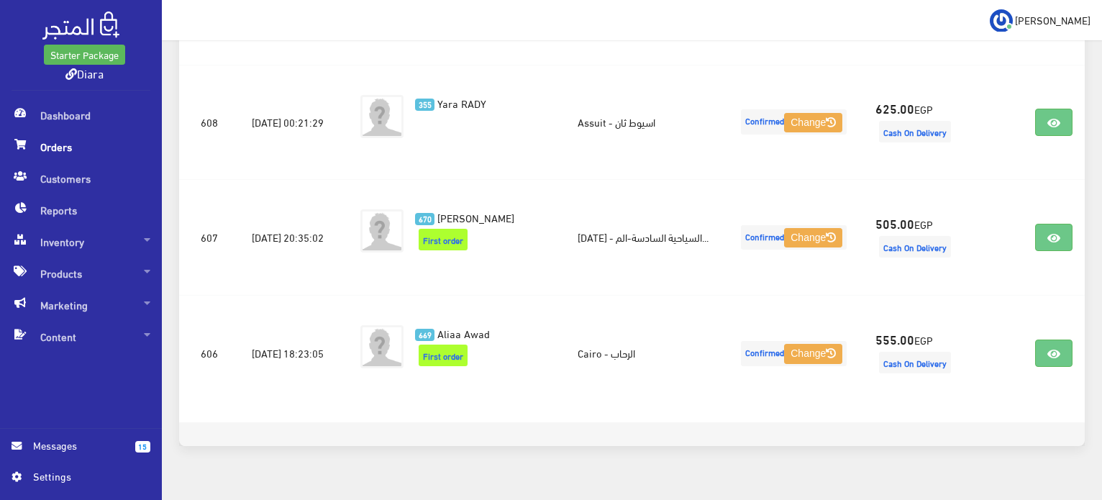
scroll to position [383, 0]
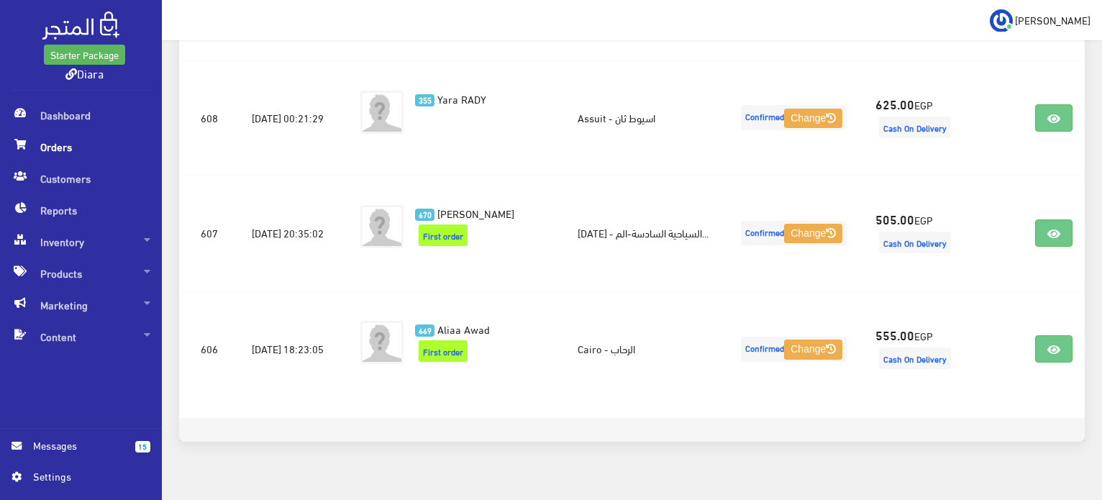
click at [86, 437] on div "15 Messages Settings" at bounding box center [81, 464] width 162 height 71
click at [86, 451] on span "Messages" at bounding box center [78, 445] width 91 height 16
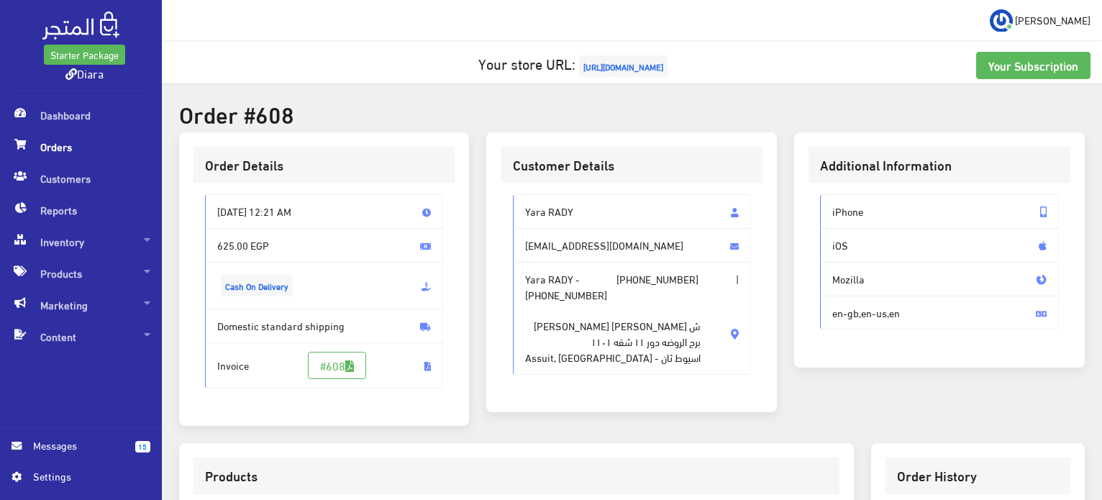
drag, startPoint x: 549, startPoint y: 347, endPoint x: 523, endPoint y: 278, distance: 73.7
click at [498, 235] on div "Customer Details Yara RADY [EMAIL_ADDRESS][DOMAIN_NAME] Yara RADY - [PHONE_NUMB…" at bounding box center [631, 272] width 291 height 280
click at [560, 344] on span "ش [PERSON_NAME] [PERSON_NAME] برج الروضه دور ١١ شقه ١١٠١ اسيوط ثان - Assuit, [G…" at bounding box center [613, 333] width 176 height 63
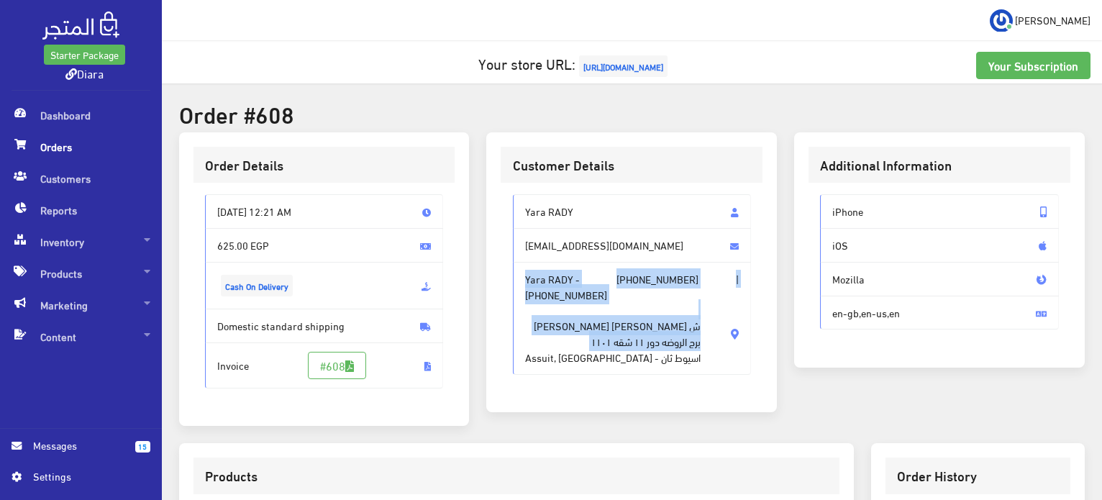
drag, startPoint x: 684, startPoint y: 355, endPoint x: 524, endPoint y: 256, distance: 187.6
click at [524, 256] on div "Yara RADY [EMAIL_ADDRESS][DOMAIN_NAME] Yara RADY - [PHONE_NUMBER] | [PHONE_NUMB…" at bounding box center [632, 284] width 239 height 180
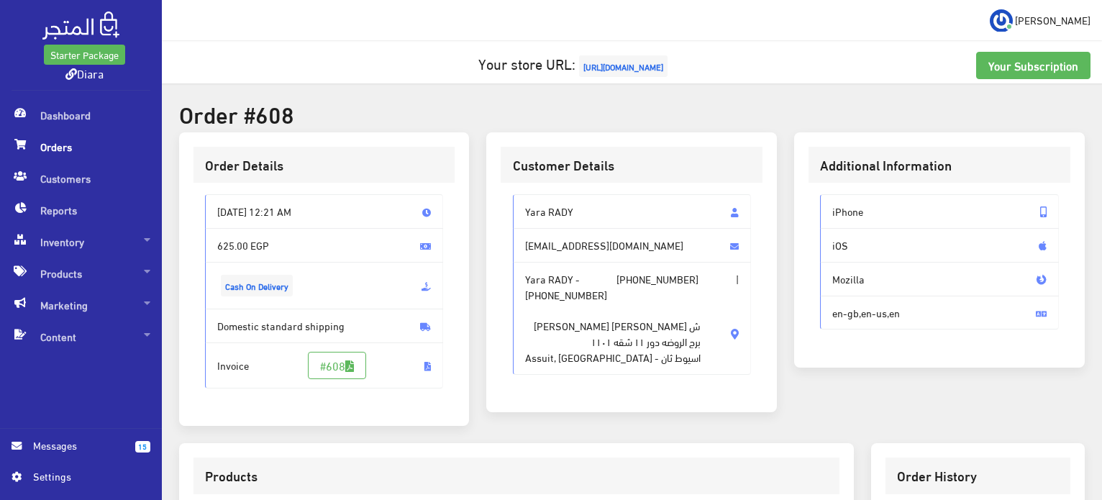
click at [530, 346] on span "ش [PERSON_NAME] [PERSON_NAME] برج الروضه دور ١١ شقه ١١٠١ اسيوط ثان - Assuit, [G…" at bounding box center [613, 333] width 176 height 63
drag, startPoint x: 530, startPoint y: 346, endPoint x: 520, endPoint y: 204, distance: 142.8
click at [521, 204] on div "Yara RADY [EMAIL_ADDRESS][DOMAIN_NAME] Yara RADY - [PHONE_NUMBER] | [PHONE_NUMB…" at bounding box center [632, 284] width 239 height 180
copy div "Yara RADY [EMAIL_ADDRESS][DOMAIN_NAME] Yara RADY - [PHONE_NUMBER] | [PHONE_NUMB…"
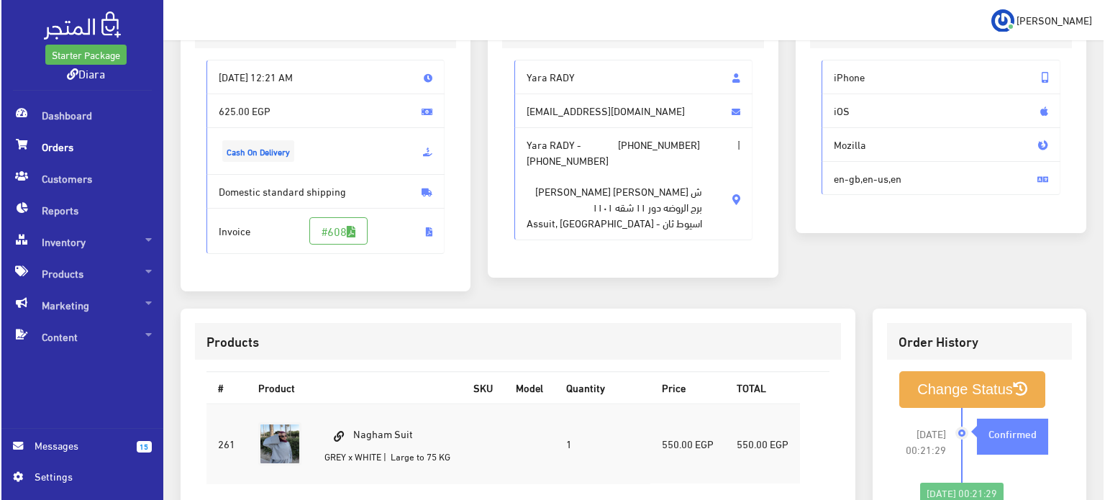
scroll to position [407, 0]
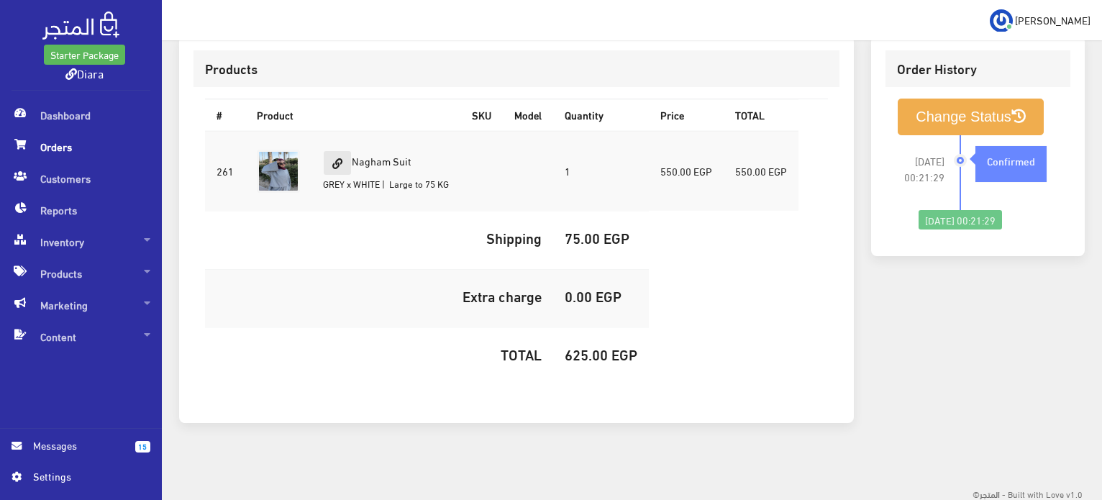
drag, startPoint x: 427, startPoint y: 158, endPoint x: 351, endPoint y: 155, distance: 75.6
click at [351, 155] on td "Nagham Suit GREY x WHITE | Large to 75 KG" at bounding box center [385, 171] width 149 height 81
copy td "Nagham Suit"
click at [575, 355] on h5 "625.00 EGP" at bounding box center [601, 354] width 73 height 16
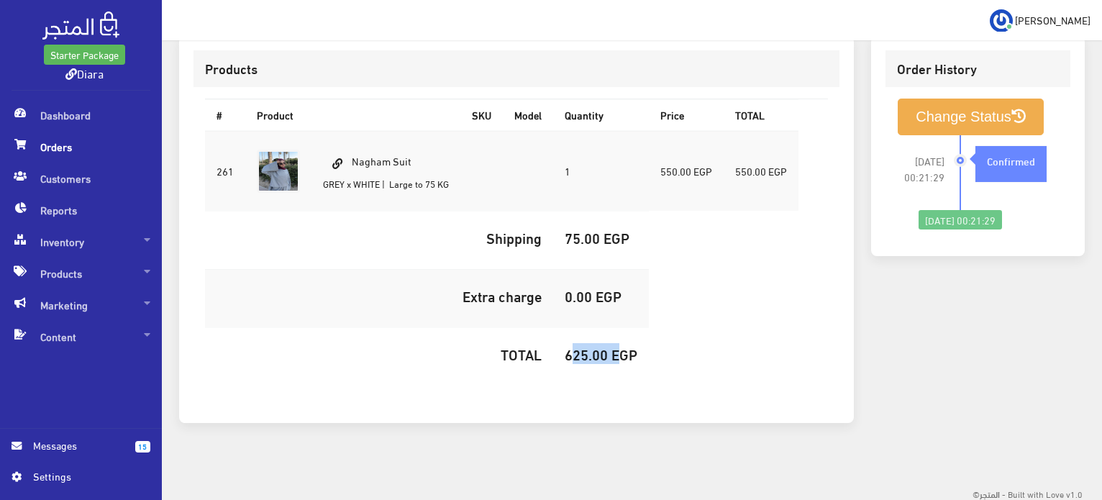
copy h5 "625.00"
click at [906, 120] on button "Change Status" at bounding box center [971, 117] width 146 height 37
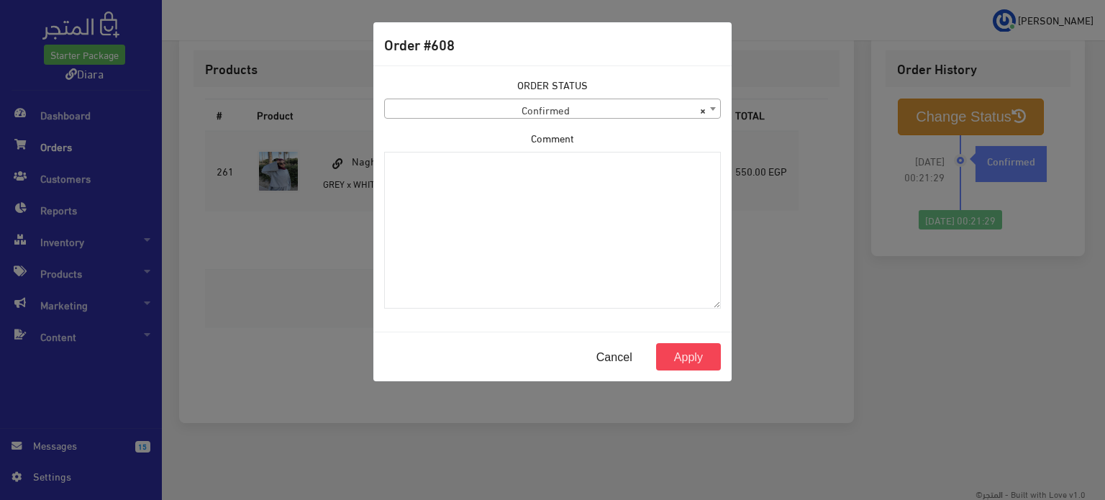
click at [639, 111] on span "× Confirmed" at bounding box center [552, 109] width 335 height 20
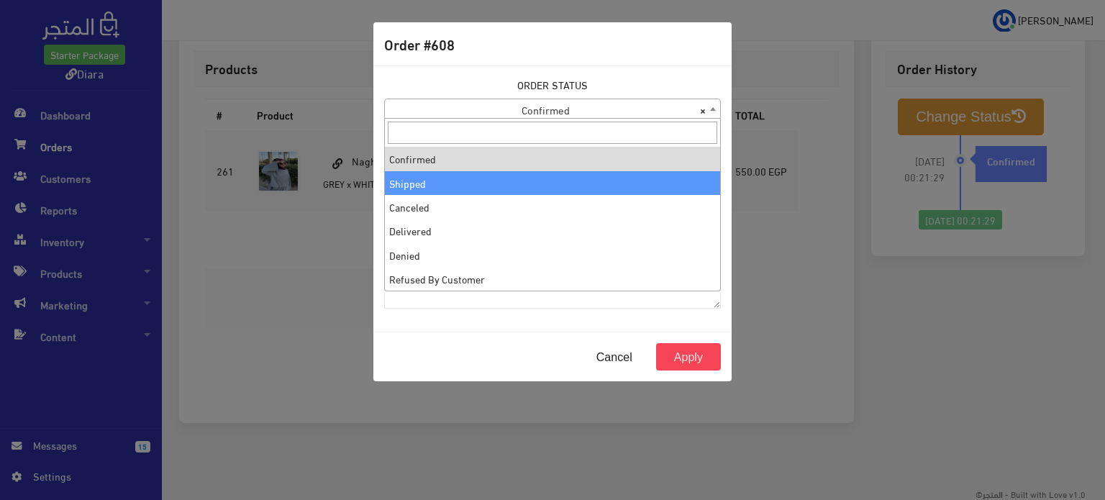
select select "2"
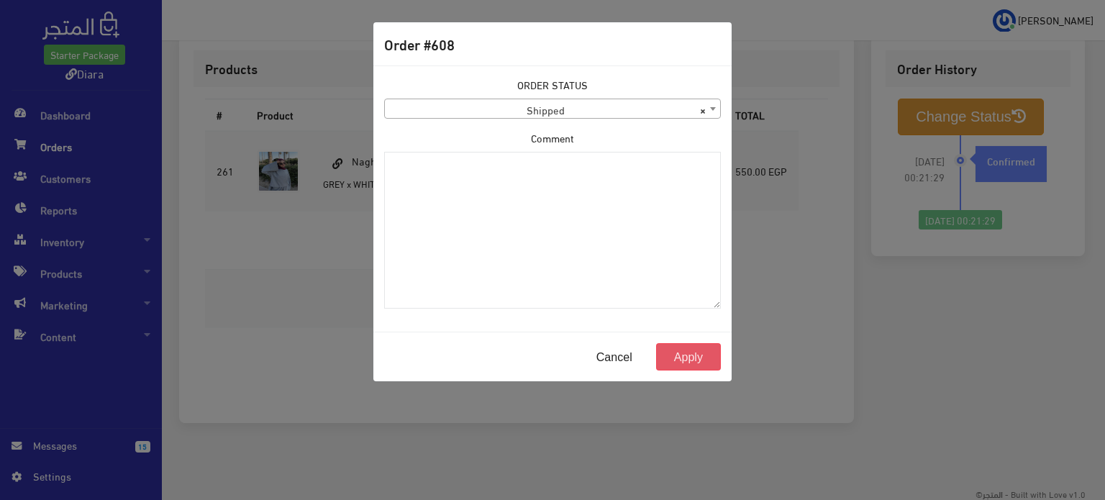
click at [685, 354] on button "Apply" at bounding box center [688, 356] width 65 height 27
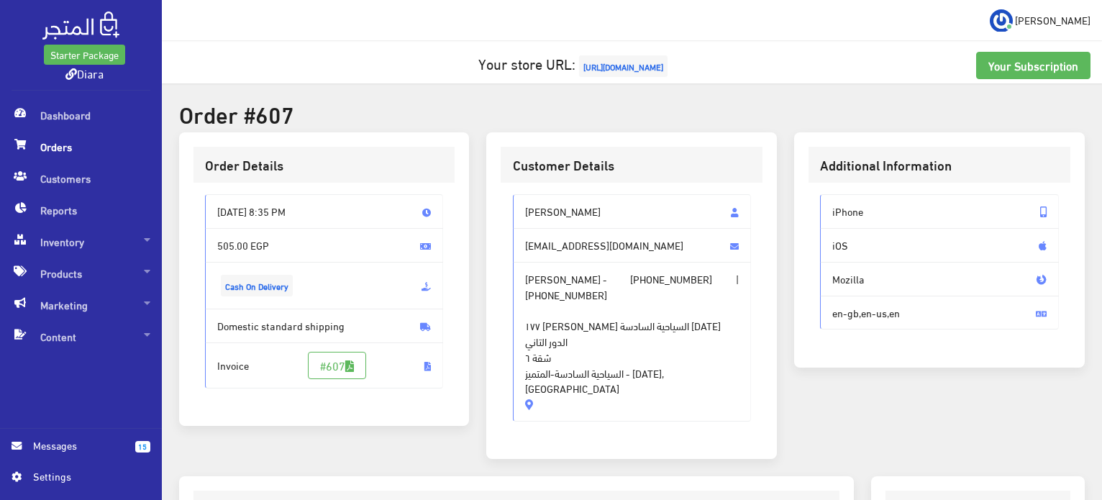
drag, startPoint x: 535, startPoint y: 360, endPoint x: 520, endPoint y: 195, distance: 165.4
click at [520, 195] on div "[PERSON_NAME] [EMAIL_ADDRESS][DOMAIN_NAME] [PERSON_NAME] - [PHONE_NUMBER] | [PH…" at bounding box center [632, 307] width 239 height 227
copy div "[PERSON_NAME] [EMAIL_ADDRESS][DOMAIN_NAME] [PERSON_NAME] - [PHONE_NUMBER] | [PH…"
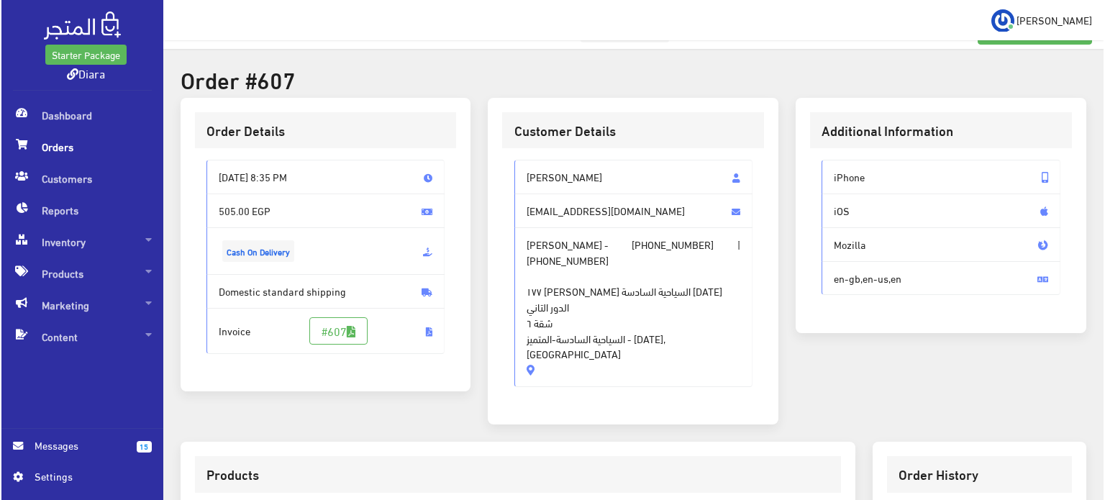
scroll to position [410, 0]
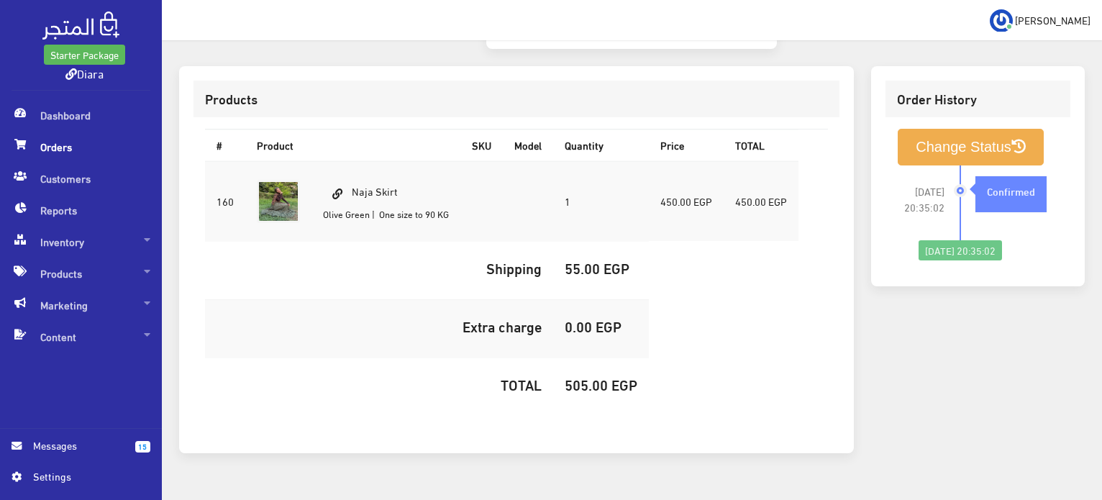
drag, startPoint x: 412, startPoint y: 170, endPoint x: 353, endPoint y: 166, distance: 59.1
click at [353, 166] on td "Naja Skirt [GEOGRAPHIC_DATA] | One size to 90 KG" at bounding box center [385, 201] width 149 height 81
copy td "Naja Skirt"
click at [580, 376] on h5 "505.00 EGP" at bounding box center [601, 384] width 73 height 16
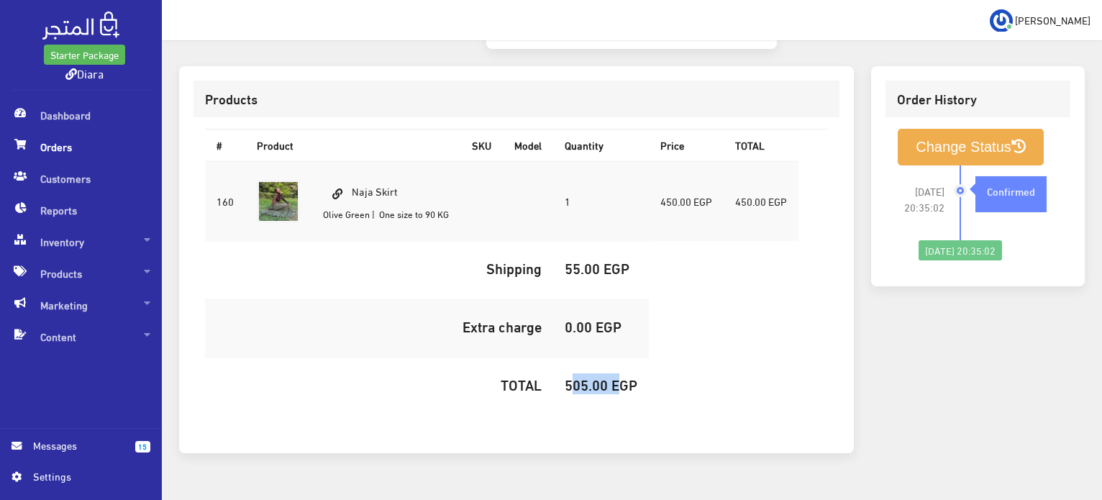
copy h5 "505.00"
click at [925, 129] on button "Change Status" at bounding box center [971, 147] width 146 height 37
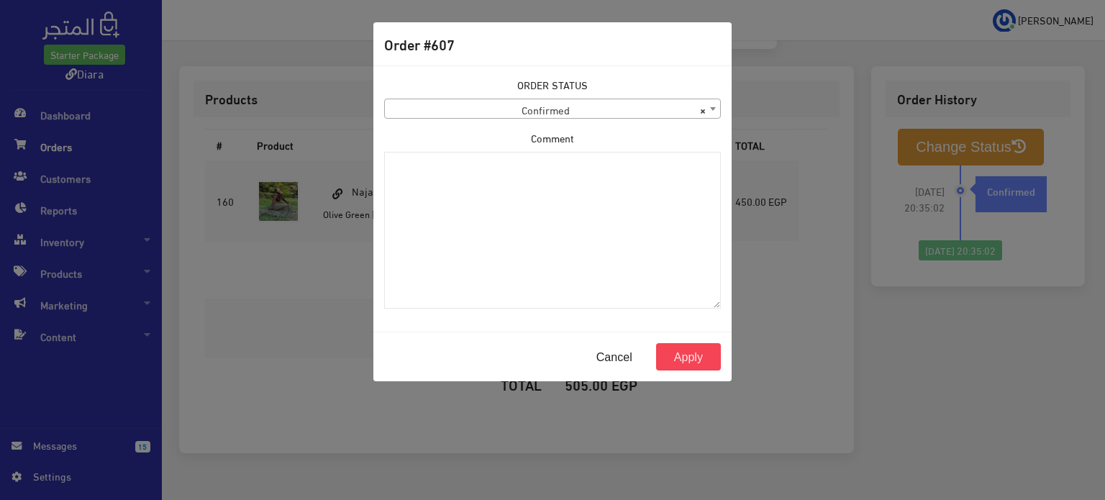
click at [561, 106] on span "× Confirmed" at bounding box center [552, 109] width 335 height 20
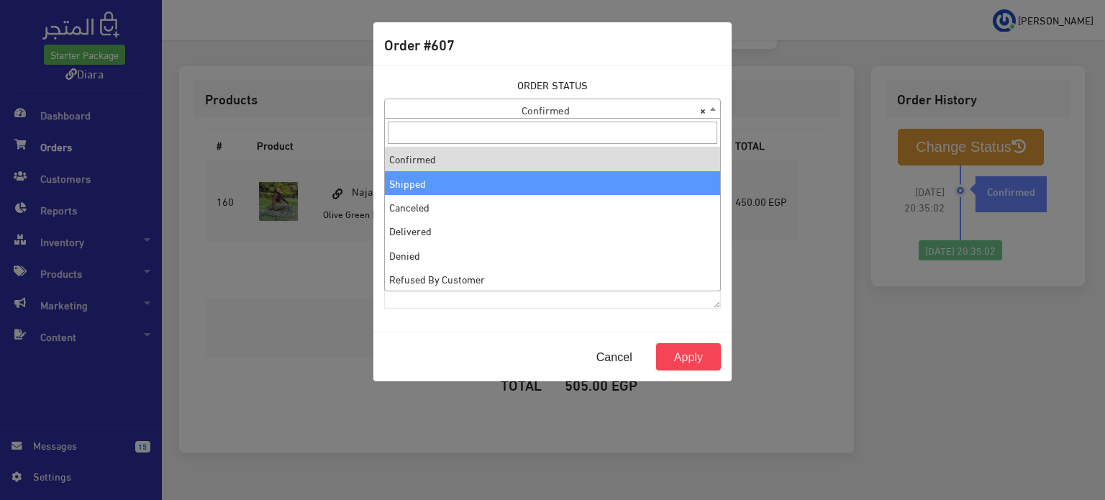
select select "2"
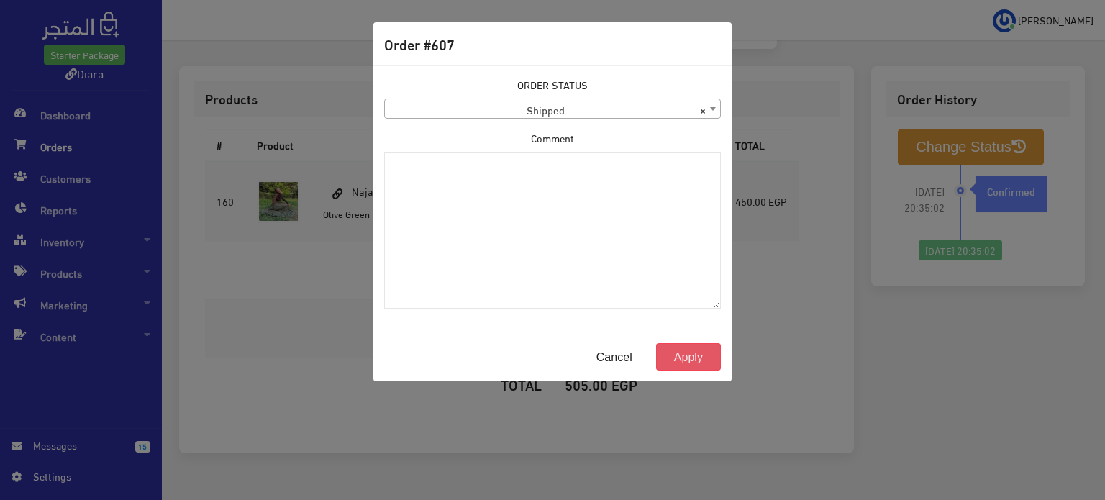
click at [680, 352] on button "Apply" at bounding box center [688, 356] width 65 height 27
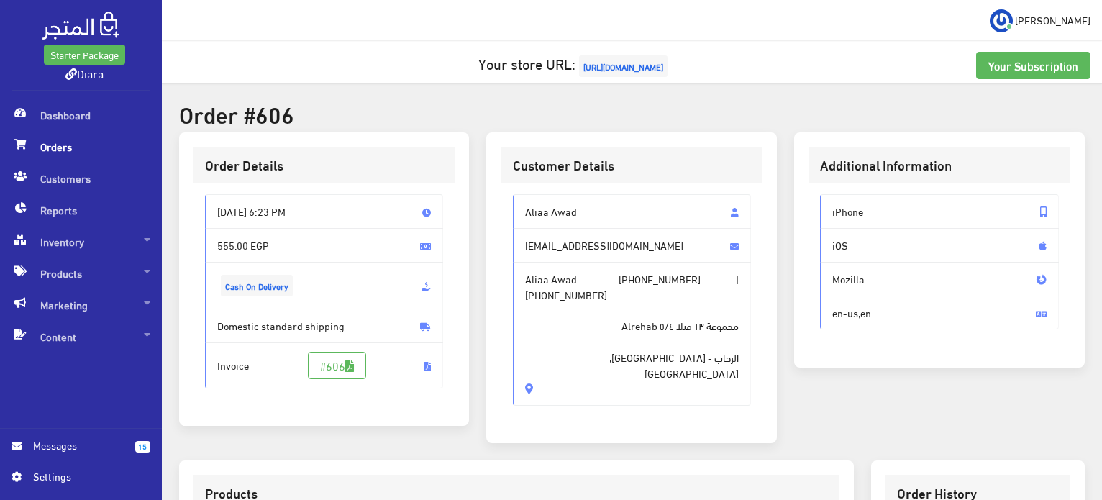
drag, startPoint x: 531, startPoint y: 275, endPoint x: 510, endPoint y: 209, distance: 70.1
click at [511, 204] on div "Aliaa Awad [EMAIL_ADDRESS][DOMAIN_NAME] Aliaa Awad - [PHONE_NUMBER] | [PHONE_NU…" at bounding box center [632, 306] width 262 height 246
copy div "Aliaa Awad [EMAIL_ADDRESS][DOMAIN_NAME] Aliaa Awad - [PHONE_NUMBER] | [PHONE_NU…"
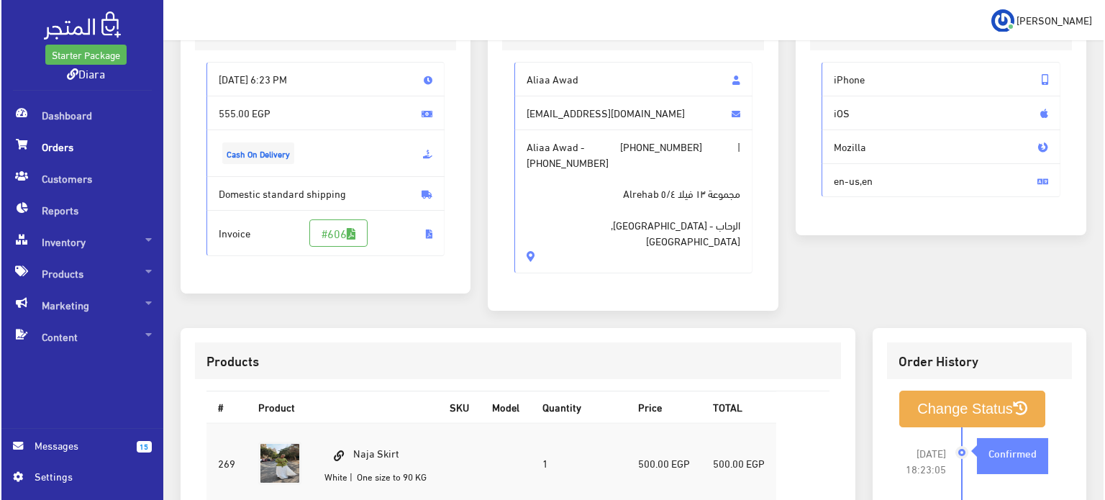
scroll to position [407, 0]
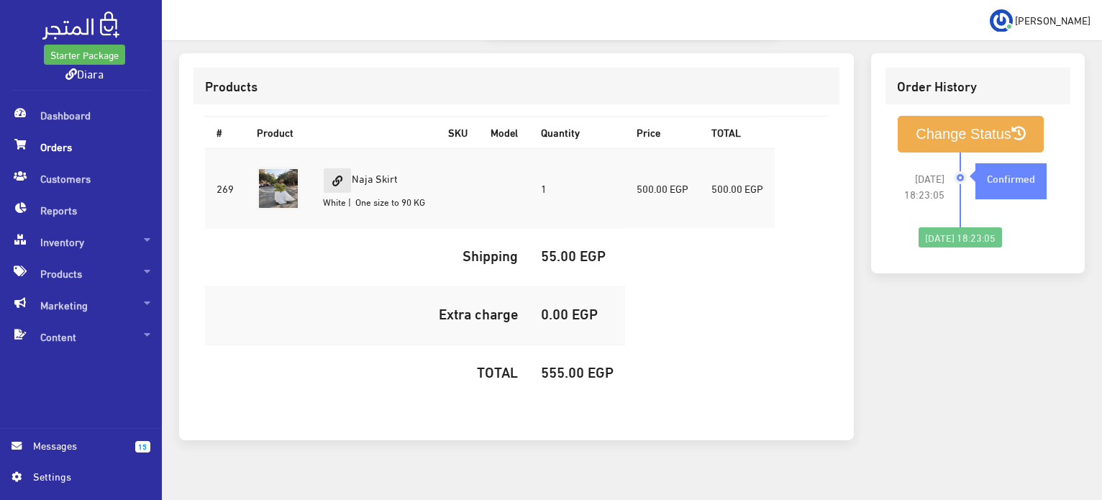
drag, startPoint x: 362, startPoint y: 158, endPoint x: 342, endPoint y: 157, distance: 20.2
click at [342, 157] on td "Naja Skirt White | One size to 90 KG" at bounding box center [373, 188] width 125 height 81
copy td "Naja Skirt"
click at [590, 372] on td "555.00 EGP" at bounding box center [577, 374] width 96 height 58
click at [581, 363] on h5 "555.00 EGP" at bounding box center [577, 371] width 73 height 16
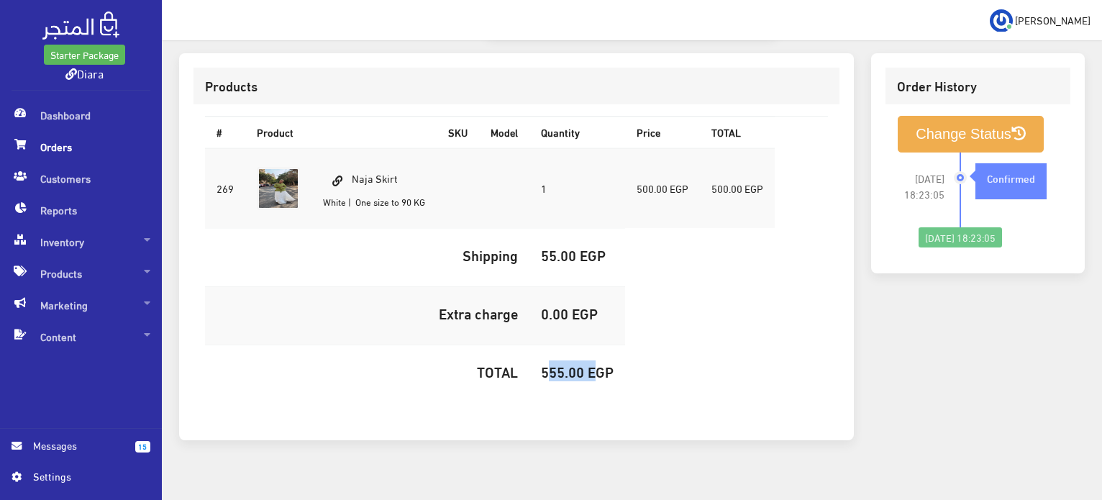
click at [581, 363] on h5 "555.00 EGP" at bounding box center [577, 371] width 73 height 16
copy h5 "555.00"
click at [912, 116] on button "Change Status" at bounding box center [971, 134] width 146 height 37
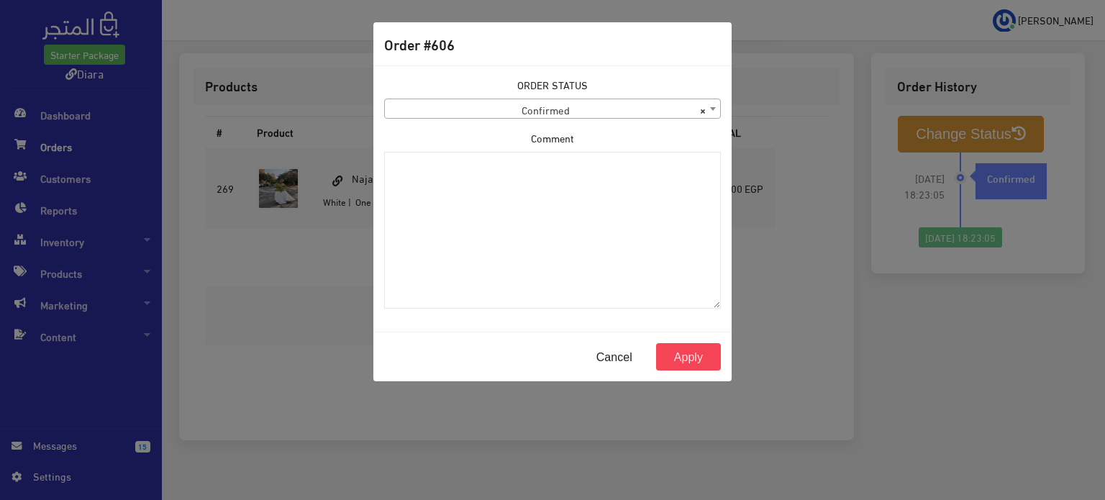
click at [632, 121] on div "ORDER STATUS Confirmed Shipped Canceled Delivered Denied Refused By Customer Pe…" at bounding box center [552, 198] width 354 height 243
click at [629, 111] on span "× Confirmed" at bounding box center [552, 109] width 335 height 20
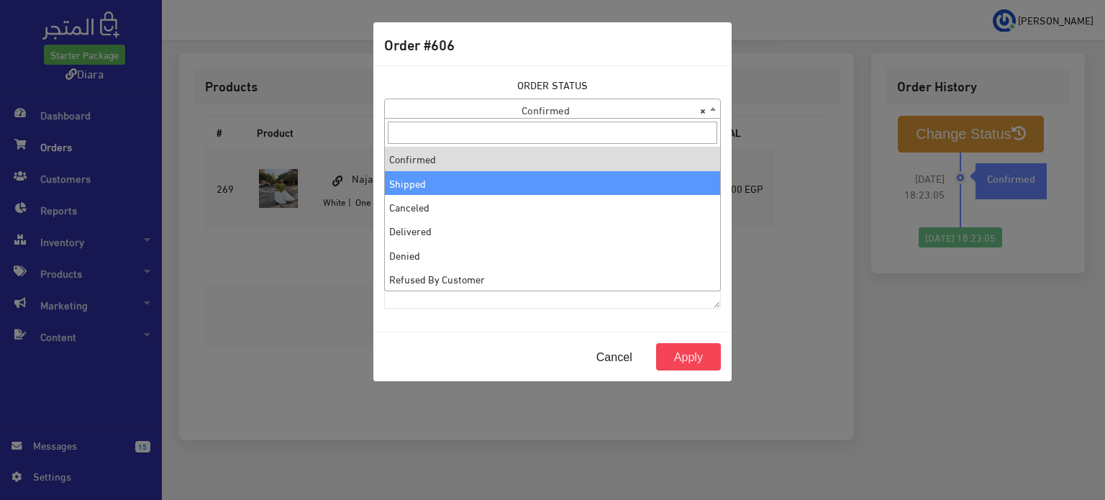
select select "2"
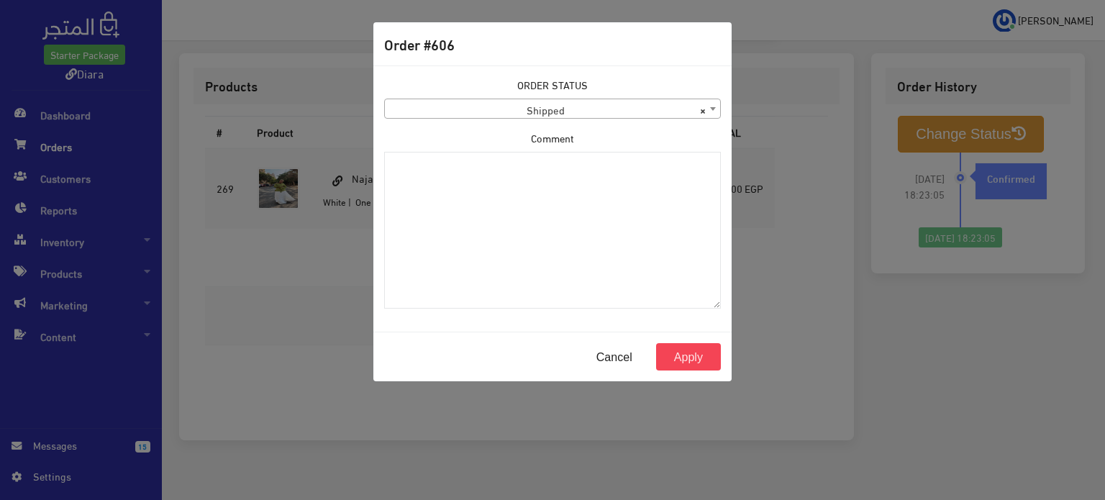
click at [687, 339] on div "Cancel Apply" at bounding box center [552, 357] width 358 height 50
click at [688, 347] on button "Apply" at bounding box center [688, 356] width 65 height 27
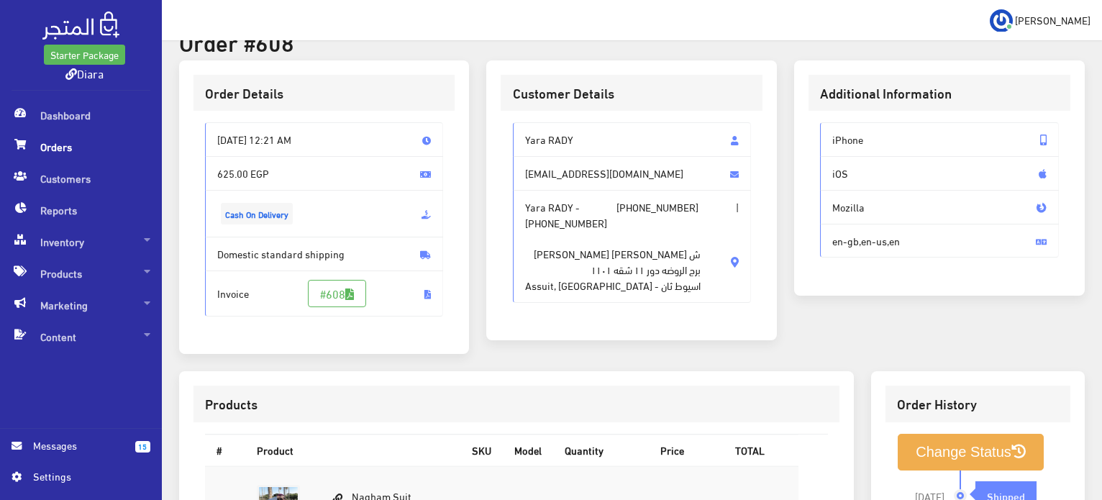
scroll to position [360, 0]
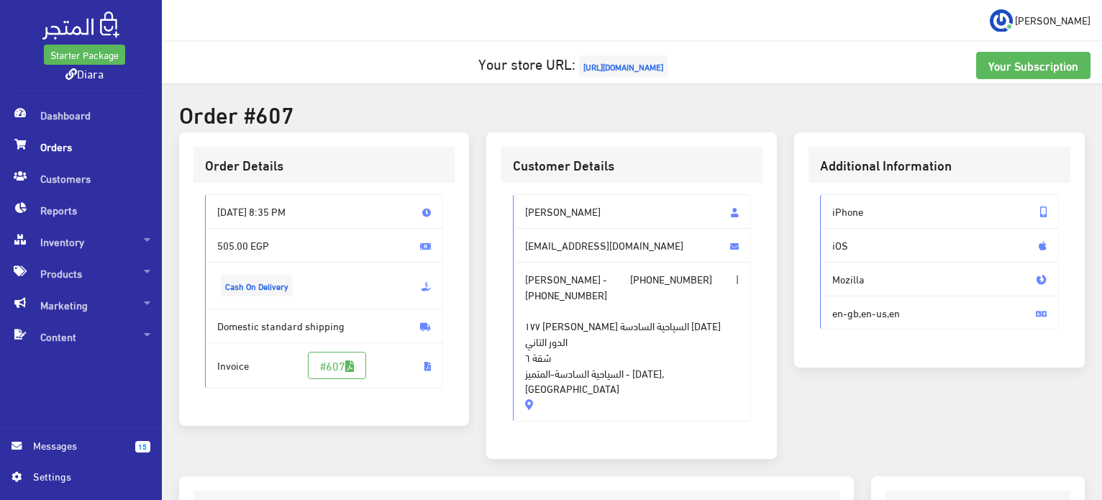
scroll to position [72, 0]
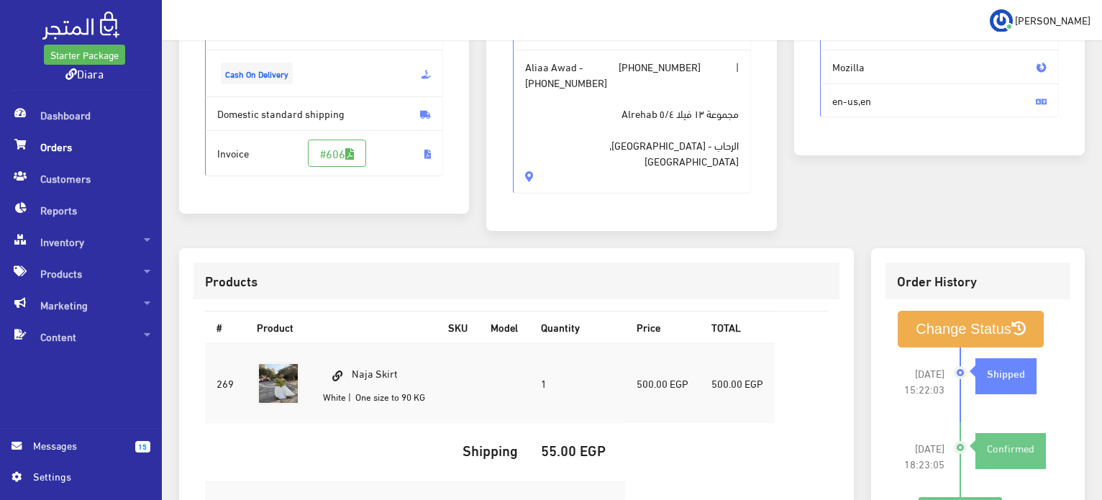
scroll to position [216, 0]
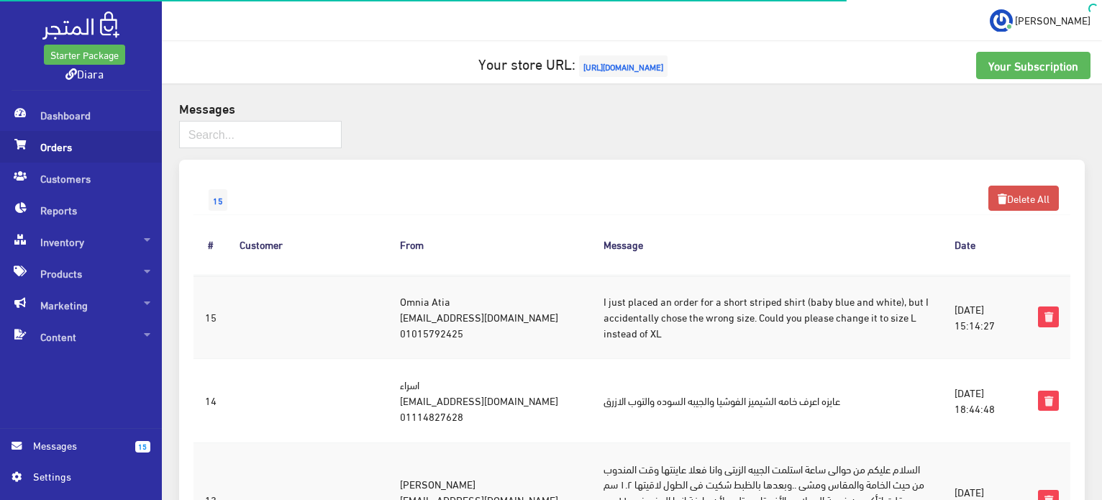
click at [96, 147] on span "Orders" at bounding box center [81, 147] width 139 height 32
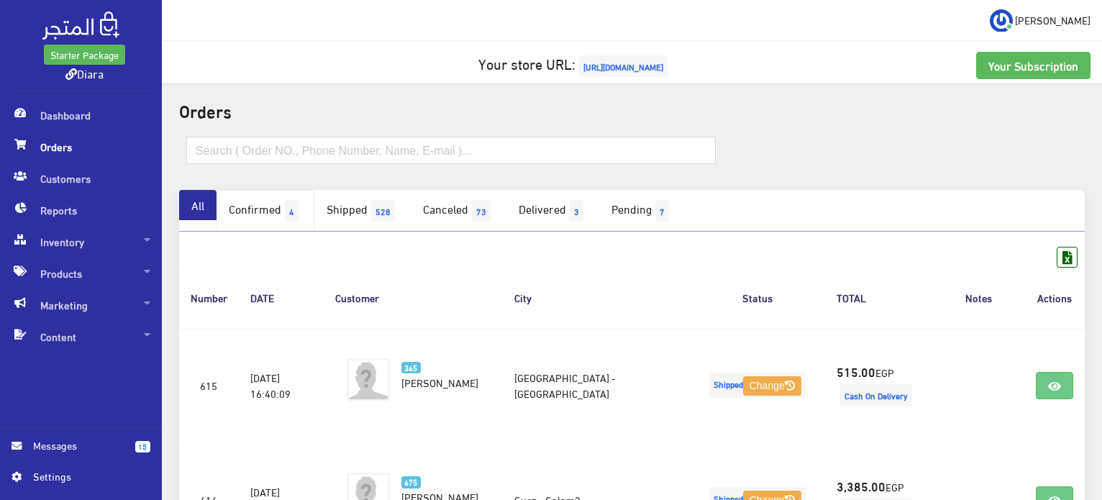
click at [288, 204] on link "Confirmed 4" at bounding box center [266, 211] width 98 height 42
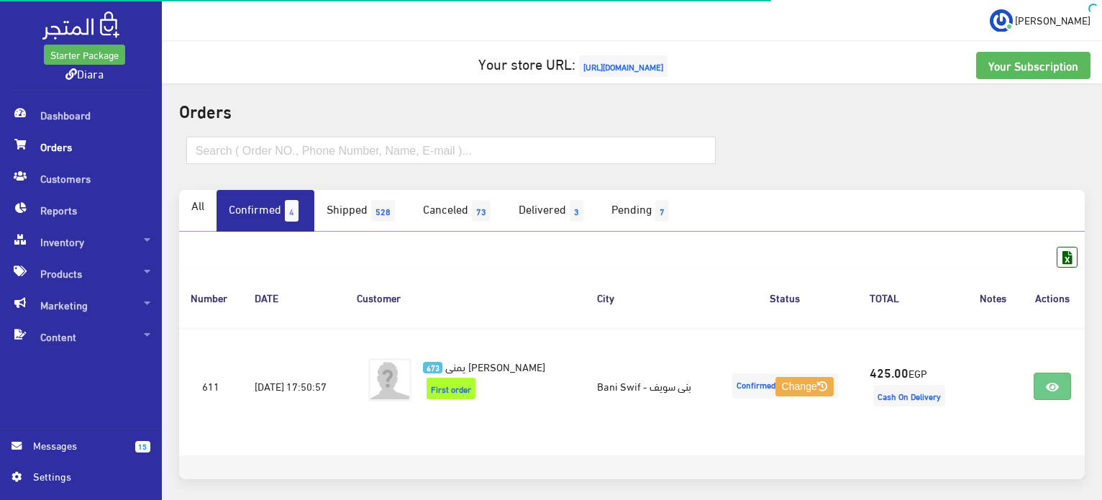
scroll to position [58, 0]
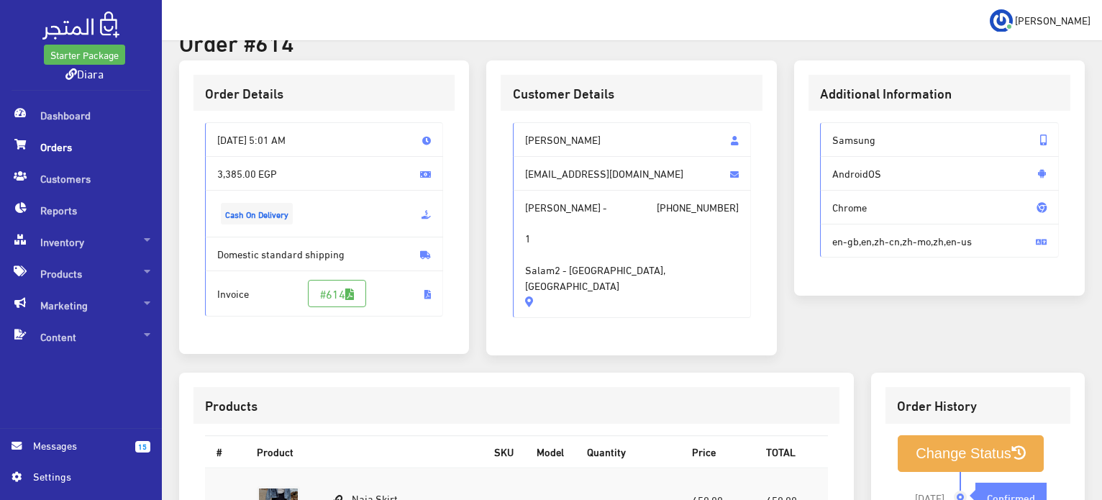
scroll to position [144, 0]
